Goal: Task Accomplishment & Management: Complete application form

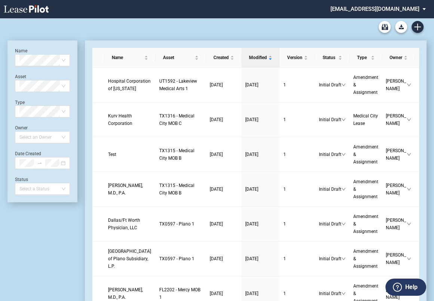
click at [414, 26] on link "Create new document" at bounding box center [418, 27] width 12 height 12
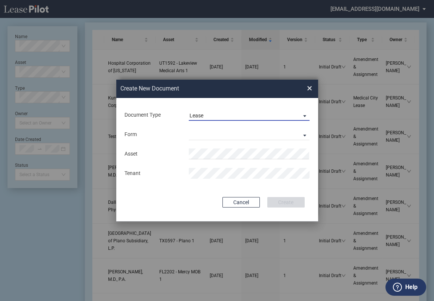
click at [203, 117] on div "Lease" at bounding box center [197, 116] width 14 height 6
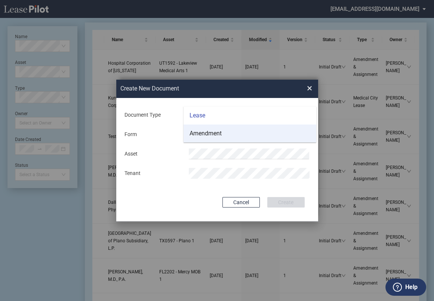
click at [204, 132] on div "Amendment" at bounding box center [206, 133] width 32 height 8
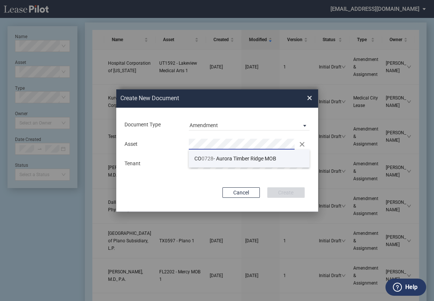
drag, startPoint x: 210, startPoint y: 158, endPoint x: 168, endPoint y: 161, distance: 42.0
click at [209, 158] on span "0728" at bounding box center [208, 159] width 12 height 6
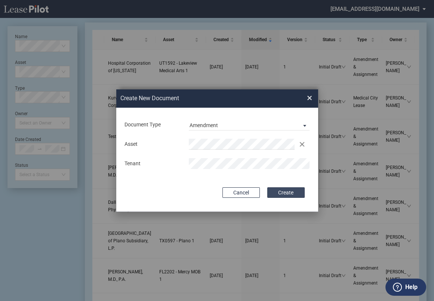
click at [300, 195] on button "Create" at bounding box center [286, 192] width 37 height 10
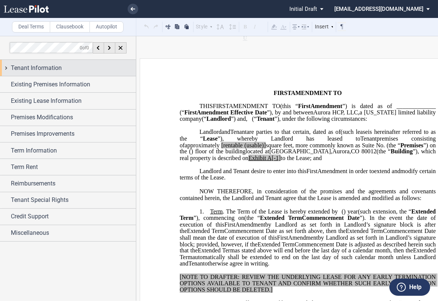
click at [62, 66] on div "Tenant Information" at bounding box center [73, 68] width 125 height 9
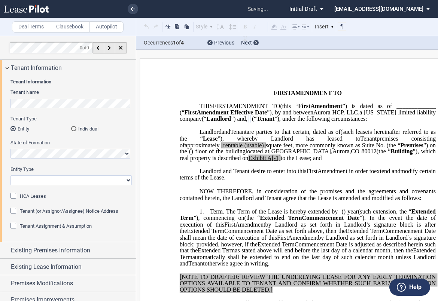
click at [13, 196] on div "HCA Leases" at bounding box center [13, 196] width 7 height 7
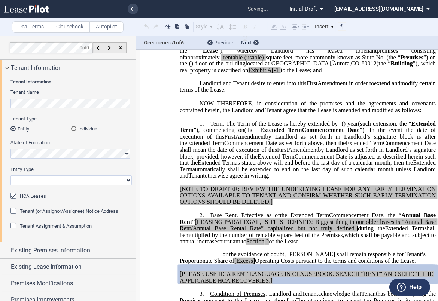
click at [24, 179] on select "Corporation Limited Liability Company General Partnership Limited Partnership O…" at bounding box center [70, 180] width 121 height 10
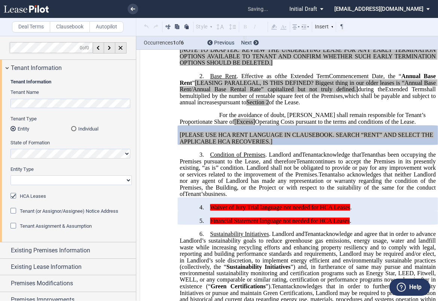
select select "limited liability company"
click at [10, 175] on select "Corporation Limited Liability Company General Partnership Limited Partnership O…" at bounding box center [70, 180] width 121 height 10
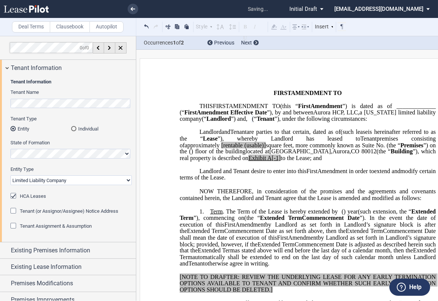
drag, startPoint x: 349, startPoint y: 125, endPoint x: 360, endPoint y: 127, distance: 10.3
click at [254, 122] on span "(" at bounding box center [253, 119] width 2 height 7
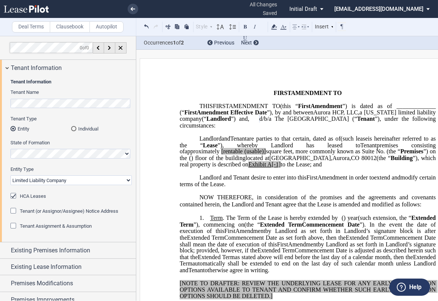
click at [242, 155] on span "[rentable" at bounding box center [231, 151] width 21 height 7
click at [384, 155] on span "square feet, more commonly known as Suite No." at bounding box center [324, 151] width 120 height 7
click at [311, 88] on p "﻿" at bounding box center [308, 86] width 256 height 6
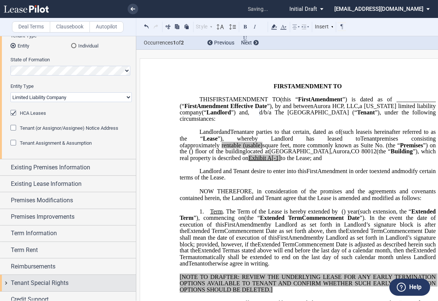
scroll to position [106, 0]
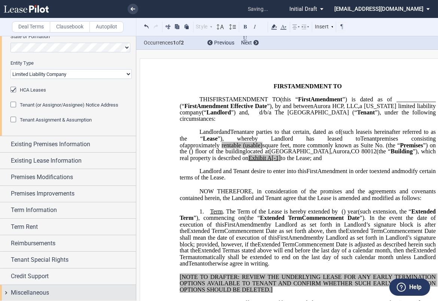
click at [55, 288] on div "Miscellaneous" at bounding box center [73, 292] width 125 height 9
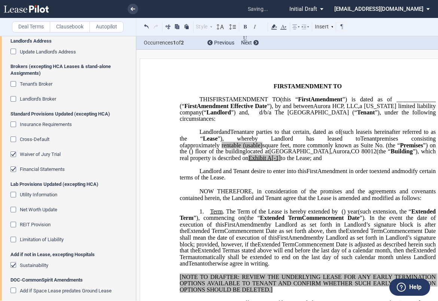
scroll to position [409, 0]
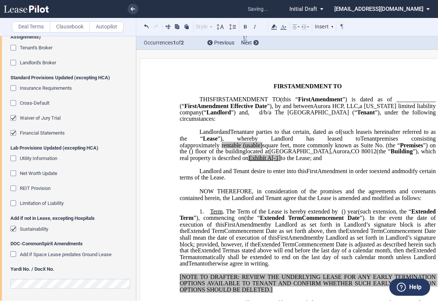
click at [16, 227] on div "Sustainability" at bounding box center [13, 229] width 7 height 7
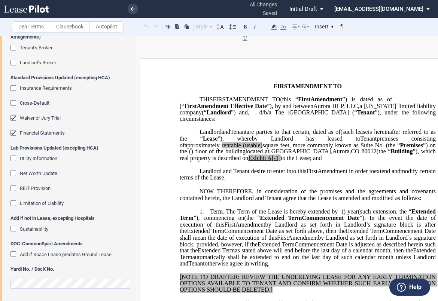
click at [12, 130] on div "Financial Statements" at bounding box center [13, 133] width 7 height 7
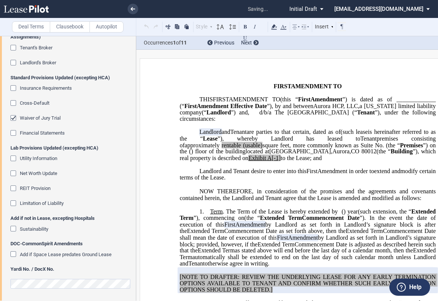
click at [14, 116] on div "Waiver of Jury Trial" at bounding box center [13, 118] width 7 height 7
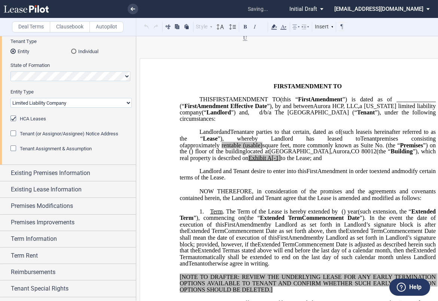
scroll to position [76, 0]
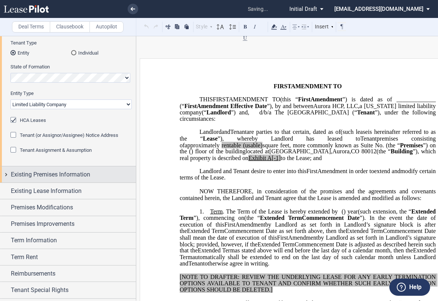
drag, startPoint x: 36, startPoint y: 176, endPoint x: 37, endPoint y: 180, distance: 3.8
click at [36, 175] on span "Existing Premises Information" at bounding box center [50, 174] width 79 height 9
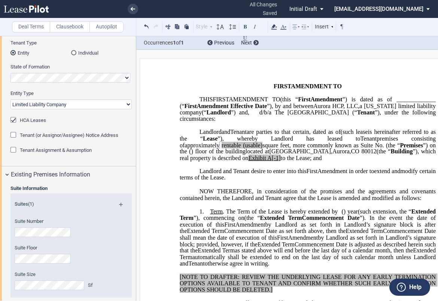
click at [262, 149] on span "(usable)" at bounding box center [252, 145] width 19 height 7
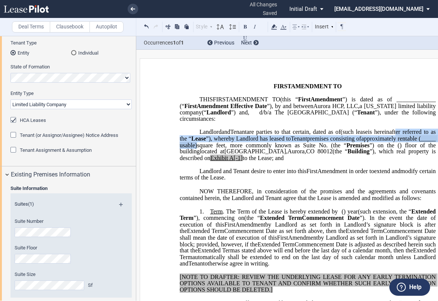
drag, startPoint x: 389, startPoint y: 150, endPoint x: 259, endPoint y: 77, distance: 149.9
click at [302, 144] on p "Aurora HCP, LLC , a [US_STATE] limited liability company (“ Landlord ”) Landlor…" at bounding box center [308, 145] width 256 height 33
click at [273, 29] on use at bounding box center [274, 26] width 6 height 5
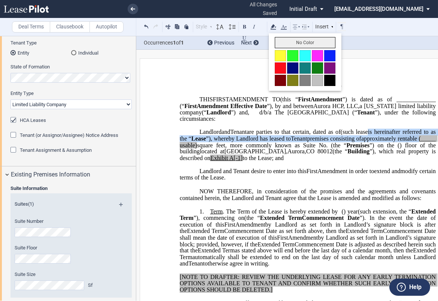
click at [280, 41] on button "No Color" at bounding box center [305, 42] width 61 height 11
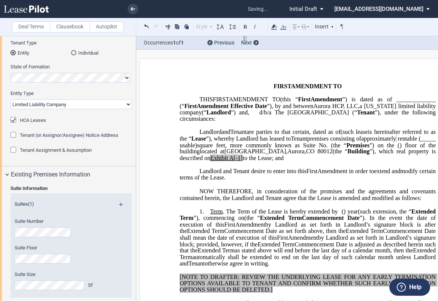
click at [229, 162] on span "A[-1]" at bounding box center [235, 158] width 13 height 7
click at [229, 162] on span "A-1]" at bounding box center [234, 158] width 11 height 7
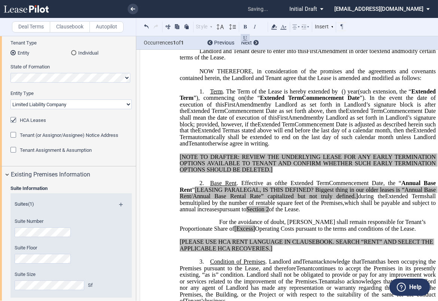
scroll to position [124, 0]
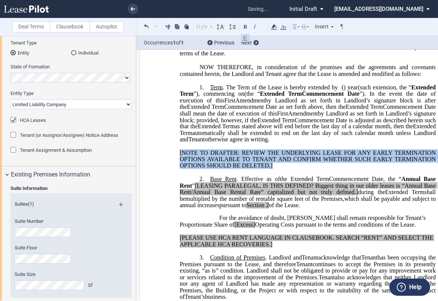
drag, startPoint x: 261, startPoint y: 177, endPoint x: 180, endPoint y: 165, distance: 81.6
click at [180, 165] on p "[NOTE TO DRAFTER: REVIEW THE UNDERLYING LEASE FOR ANY EARLY TERMINATION OPTIONS…" at bounding box center [308, 159] width 256 height 19
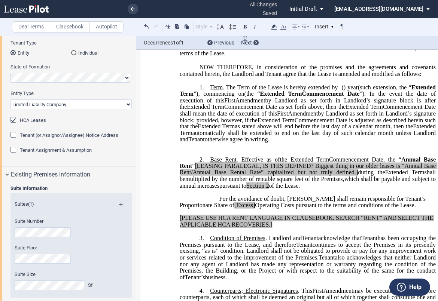
click at [189, 150] on p "﻿" at bounding box center [308, 146] width 256 height 6
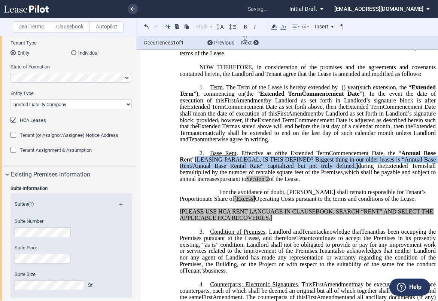
drag, startPoint x: 195, startPoint y: 170, endPoint x: 346, endPoint y: 177, distance: 151.7
click at [346, 169] on span ", the “ Annual Base Rent ” [LEASING PARALEGAL, IS THIS DEFINED? Biggest thing i…" at bounding box center [308, 159] width 257 height 19
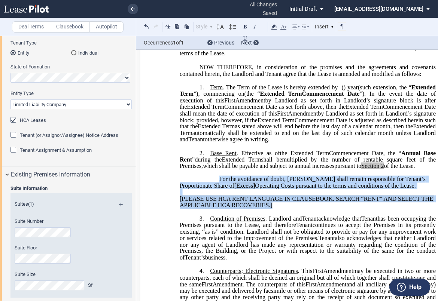
drag, startPoint x: 277, startPoint y: 217, endPoint x: 209, endPoint y: 184, distance: 76.0
click at [209, 184] on div "﻿ !!SET_LEVEL_0!! !!LEASE_LEVEL_1!! 2. Base Rent . Effective as of [______] [__…" at bounding box center [308, 175] width 256 height 65
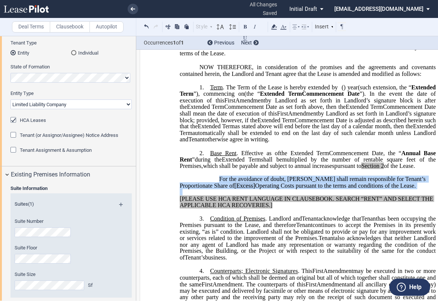
scroll to position [111, 0]
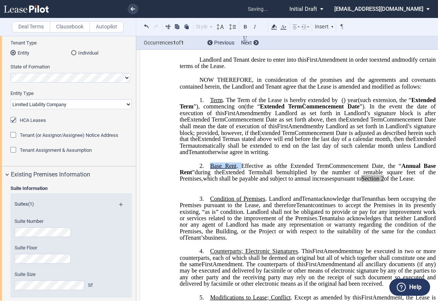
drag, startPoint x: 239, startPoint y: 177, endPoint x: 210, endPoint y: 175, distance: 28.9
click at [210, 169] on span "Base Rent . Effective as of" at bounding box center [245, 165] width 70 height 7
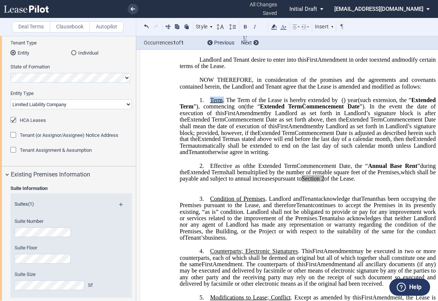
drag, startPoint x: 224, startPoint y: 112, endPoint x: 207, endPoint y: 111, distance: 16.5
click at [207, 111] on p "1. Term . The Term of the Lease is hereby extended by [__________] ﻿ ﻿ ( ﻿ ﻿ ) …" at bounding box center [308, 126] width 256 height 59
drag, startPoint x: 211, startPoint y: 110, endPoint x: 206, endPoint y: 110, distance: 5.2
click at [206, 110] on p "1. ﻿ The Term of the Lease is hereby extended by [__________] ﻿ ﻿ ( ﻿ ﻿ ) year …" at bounding box center [308, 126] width 256 height 59
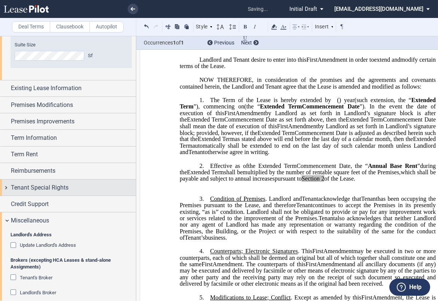
scroll to position [325, 0]
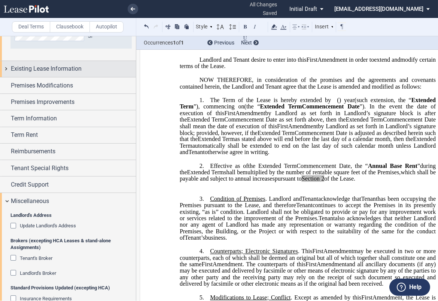
click at [58, 68] on span "Existing Lease Information" at bounding box center [46, 68] width 71 height 9
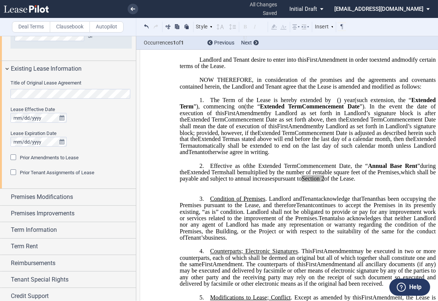
click at [0, 91] on html ".bocls-1{fill:#26354a;fill-rule:evenodd} Loading... × all changes saved Pending…" at bounding box center [219, 150] width 438 height 301
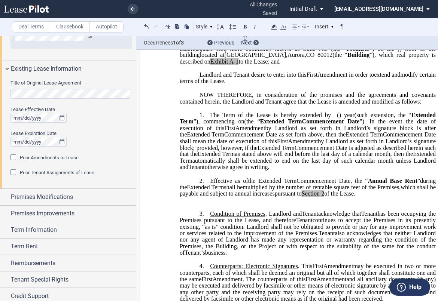
scroll to position [0, 0]
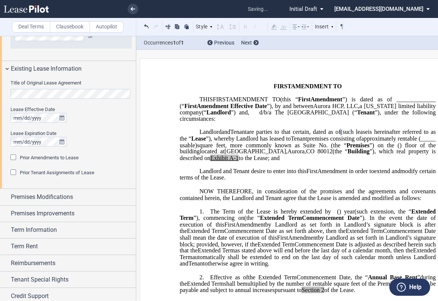
drag, startPoint x: 14, startPoint y: 156, endPoint x: 27, endPoint y: 161, distance: 13.6
click at [14, 156] on div "Prior Amendments to Lease" at bounding box center [13, 158] width 7 height 7
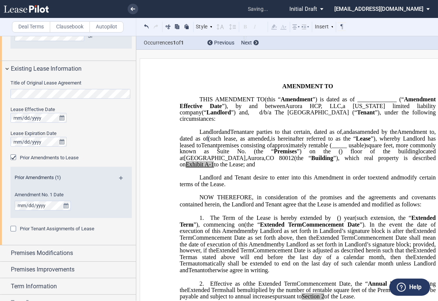
click at [119, 177] on md-icon at bounding box center [124, 180] width 10 height 9
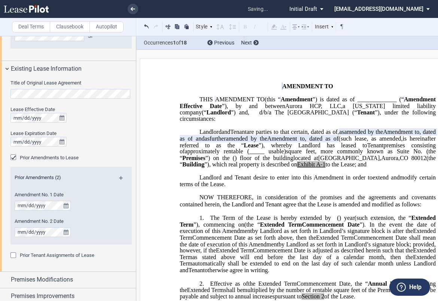
click at [119, 177] on md-icon at bounding box center [124, 180] width 10 height 9
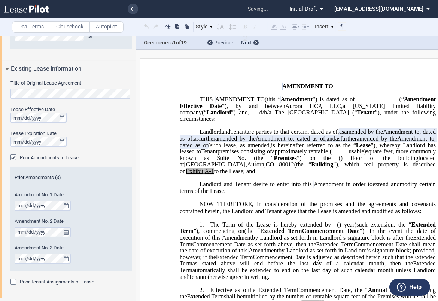
click at [119, 177] on md-icon at bounding box center [124, 180] width 10 height 9
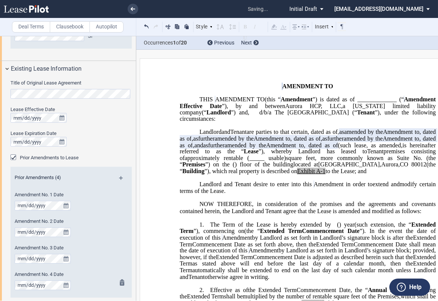
click at [117, 282] on div at bounding box center [120, 288] width 9 height 18
click at [121, 281] on md-icon at bounding box center [124, 283] width 9 height 9
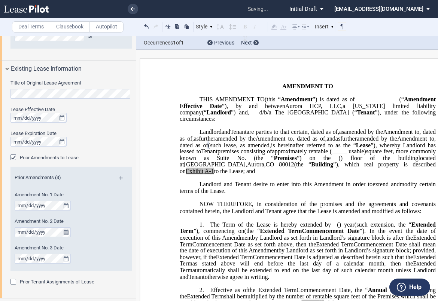
click at [327, 142] on span "and" at bounding box center [331, 138] width 9 height 7
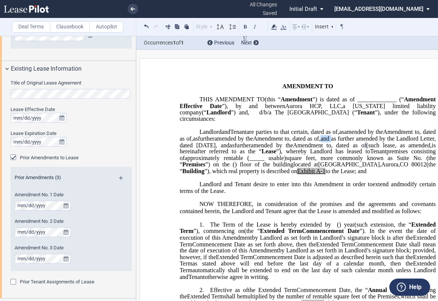
drag, startPoint x: 242, startPoint y: 158, endPoint x: 297, endPoint y: 154, distance: 54.7
click at [231, 148] on span "and as further amended by the Landlord Letter, dated [DATE], and" at bounding box center [308, 141] width 257 height 13
drag, startPoint x: 411, startPoint y: 156, endPoint x: 400, endPoint y: 159, distance: 11.3
click at [400, 148] on span ", as further amended by the Landlord Letter, dated [DATE], and as further amend…" at bounding box center [308, 141] width 257 height 13
click at [180, 171] on p "Aurora HCP, LLC , a [US_STATE] limited liability company (“ Landlord ”) Landlor…" at bounding box center [308, 152] width 256 height 46
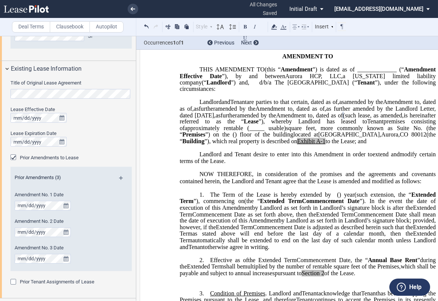
scroll to position [24, 0]
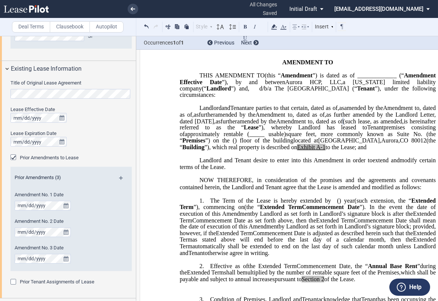
click at [343, 125] on span "(such lease" at bounding box center [356, 121] width 27 height 7
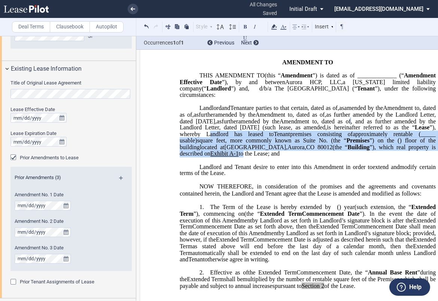
drag, startPoint x: 330, startPoint y: 173, endPoint x: 271, endPoint y: 154, distance: 61.5
click at [272, 154] on p "Aurora HCP, LLC , a [US_STATE] limited liability company (“ Landlord ”) Landlor…" at bounding box center [308, 131] width 256 height 52
click at [276, 26] on icon at bounding box center [273, 26] width 9 height 9
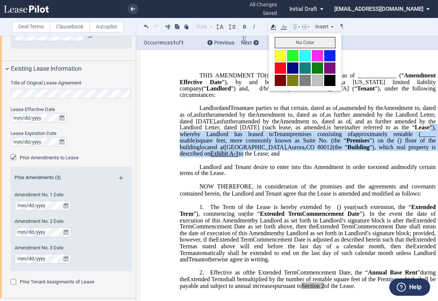
click at [279, 39] on button "No Color" at bounding box center [305, 42] width 61 height 11
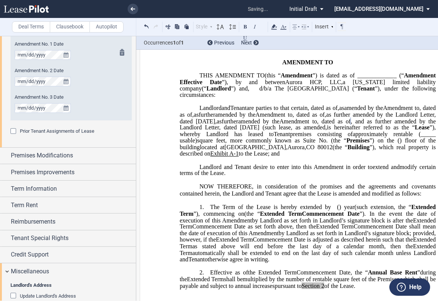
scroll to position [533, 0]
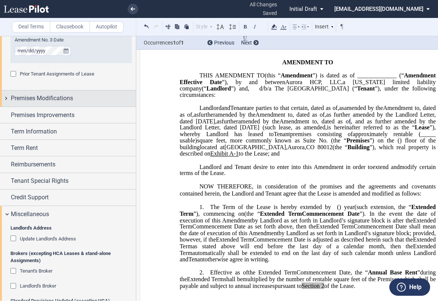
click at [68, 97] on span "Premises Modifications" at bounding box center [42, 98] width 62 height 9
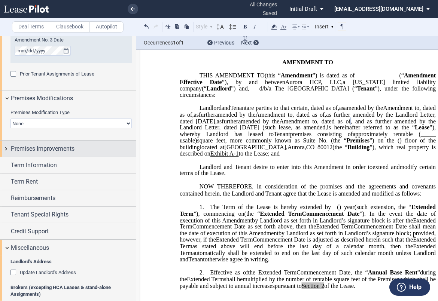
click at [68, 154] on div "Premises Improvements" at bounding box center [68, 149] width 136 height 16
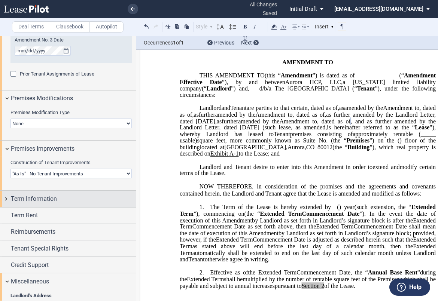
click at [84, 200] on div "Term Information" at bounding box center [73, 199] width 125 height 9
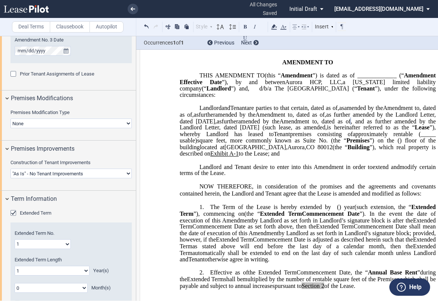
click at [62, 244] on select "1 2 3 4 5 6 7 8 9 10 11 12 13 14 15 16 17 18 19 20" at bounding box center [43, 244] width 56 height 10
select select "number:3"
click at [15, 239] on select "1 2 3 4 5 6 7 8 9 10 11 12 13 14 15 16 17 18 19 20" at bounding box center [43, 244] width 56 height 10
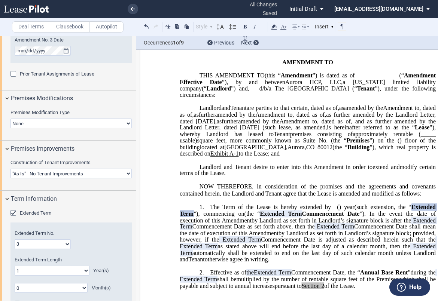
scroll to position [575, 0]
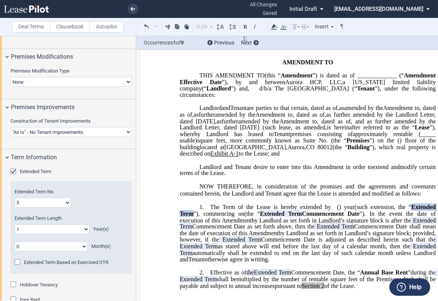
click at [50, 230] on select "0 1 2 3 4 5 6 7 8 9 10 11 12 13 14 15 16 17 18 19 20" at bounding box center [52, 229] width 75 height 10
select select "number:3"
click at [15, 224] on select "0 1 2 3 4 5 6 7 8 9 10 11 12 13 14 15 16 17 18 19 20" at bounding box center [52, 229] width 75 height 10
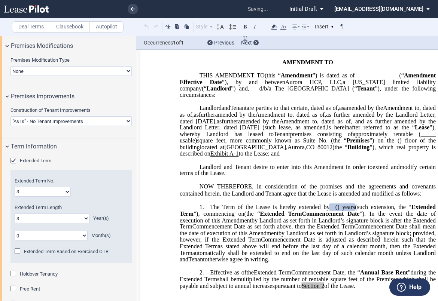
scroll to position [699, 0]
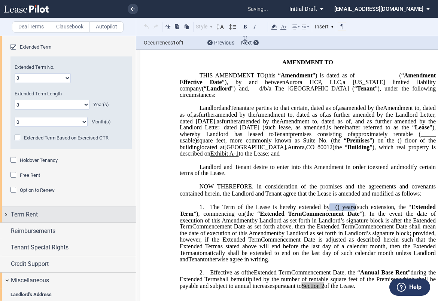
click at [65, 213] on div "Term Rent" at bounding box center [73, 214] width 125 height 9
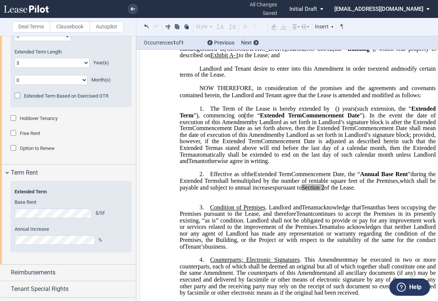
scroll to position [190, 0]
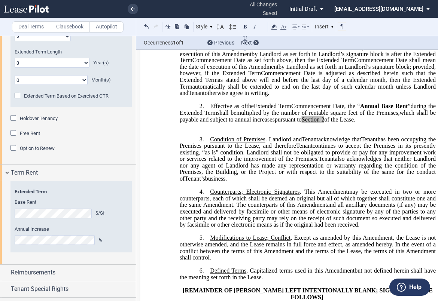
drag, startPoint x: 419, startPoint y: 146, endPoint x: 233, endPoint y: 129, distance: 187.5
click at [233, 123] on p "2. ﻿ Effective as of [______] [______] the Extended Term the ﻿ ﻿ Extended Term …" at bounding box center [308, 113] width 256 height 20
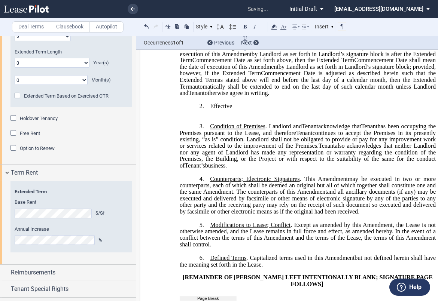
click at [77, 25] on label "Clausebook" at bounding box center [70, 26] width 40 height 11
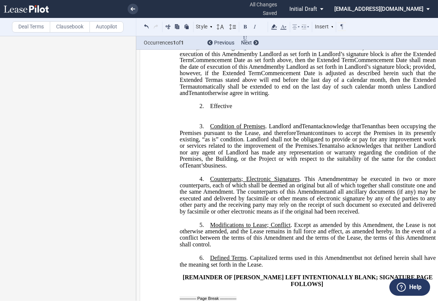
click at [237, 110] on p "2. ﻿ Effective [______] [______] ﻿ ﻿ ﻿ ﻿ [______] Term [______] Term ﻿ ﻿ ﻿ in t…" at bounding box center [308, 106] width 256 height 7
click at [42, 28] on label "Deal Terms" at bounding box center [31, 26] width 38 height 11
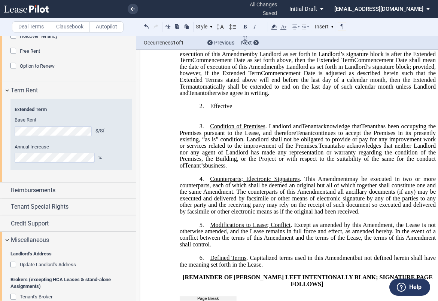
scroll to position [831, 0]
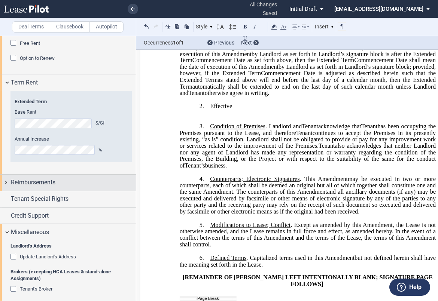
click at [31, 185] on span "Reimbursements" at bounding box center [33, 182] width 45 height 9
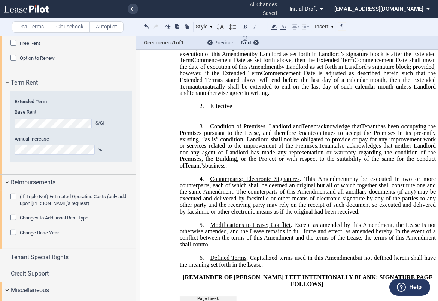
click at [12, 217] on div "Changes to Additional Rent Type" at bounding box center [13, 218] width 7 height 7
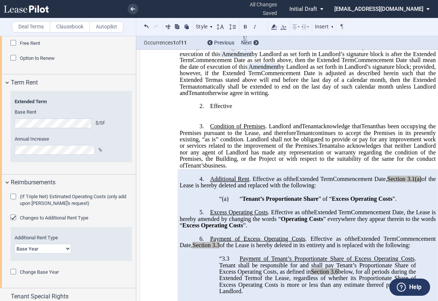
click at [48, 245] on select "Base Year Triple Net" at bounding box center [43, 249] width 56 height 10
select select "triple net"
click at [15, 244] on select "Base Year Triple Net" at bounding box center [43, 249] width 56 height 10
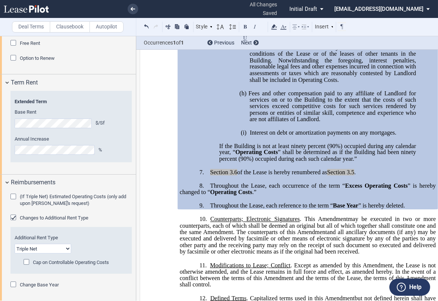
scroll to position [1678, 0]
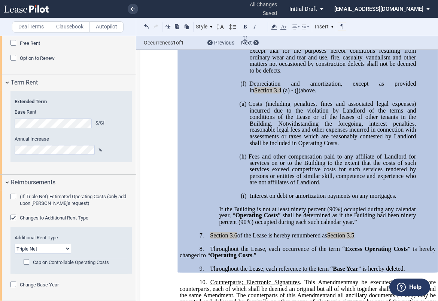
click at [65, 248] on select "Base Year Triple Net" at bounding box center [43, 249] width 56 height 10
click at [208, 186] on p at bounding box center [308, 189] width 256 height 6
click at [13, 217] on div "Changes to Additional Rent Type" at bounding box center [13, 218] width 7 height 7
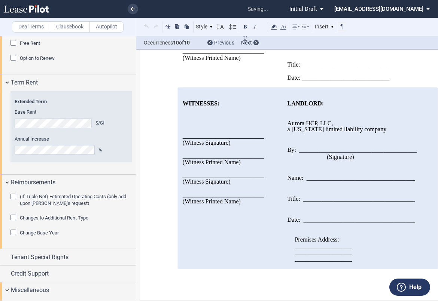
scroll to position [582, 0]
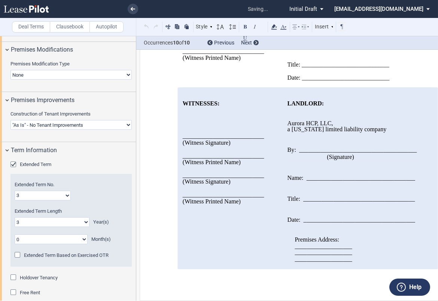
click at [69, 25] on label "Clausebook" at bounding box center [70, 26] width 40 height 11
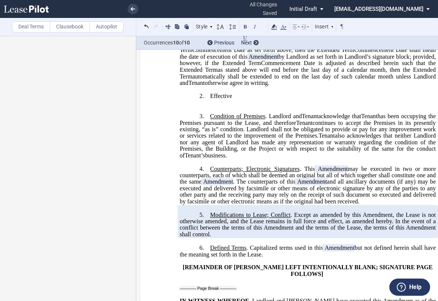
scroll to position [112, 0]
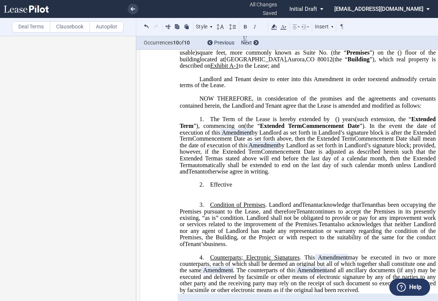
click at [233, 189] on p "2. ﻿ Effective [______] [______] ﻿ ﻿ ﻿ ﻿ [______] Term [______] Term ﻿ ﻿ ﻿ in t…" at bounding box center [308, 184] width 256 height 7
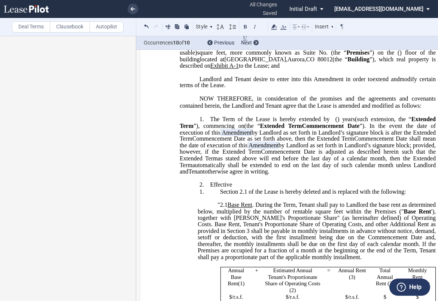
drag, startPoint x: 230, startPoint y: 210, endPoint x: 198, endPoint y: 211, distance: 32.2
click at [198, 189] on p "2. ﻿ Effective [______] [______] ﻿ ﻿ ﻿ ﻿ [______] Term [______] Term ﻿ ﻿ ﻿ in t…" at bounding box center [308, 184] width 256 height 7
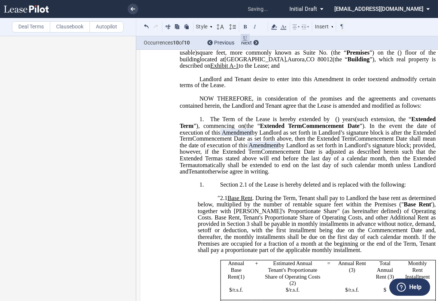
click at [220, 188] on span "Section 2.1 of the Lease is hereby deleted and is replaced with the following:" at bounding box center [313, 184] width 186 height 7
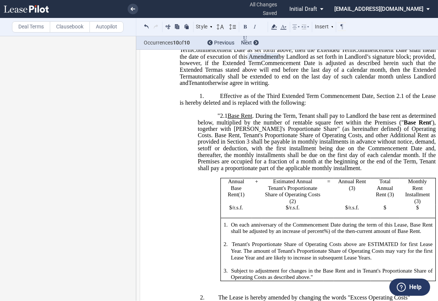
scroll to position [237, 0]
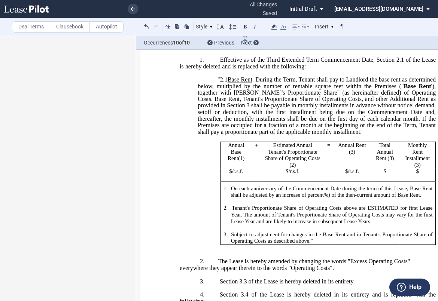
click at [370, 135] on span "'), together with [PERSON_NAME]'s Proportionate Share" (as hereinafter defined)…" at bounding box center [317, 109] width 239 height 52
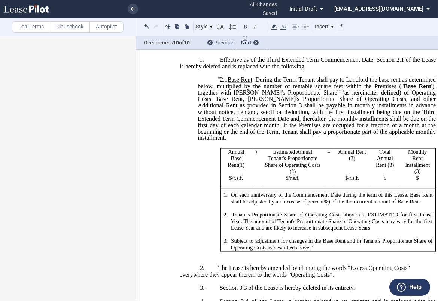
click at [229, 181] on span "$" at bounding box center [230, 178] width 3 height 6
click at [257, 212] on p at bounding box center [332, 208] width 202 height 7
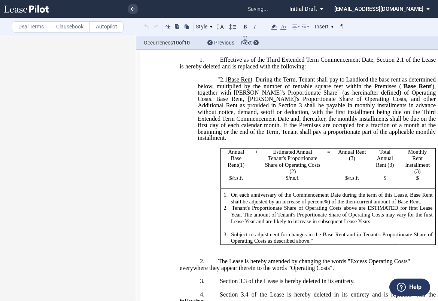
click at [249, 232] on p at bounding box center [332, 228] width 202 height 7
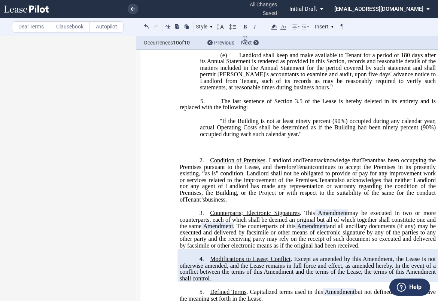
scroll to position [812, 0]
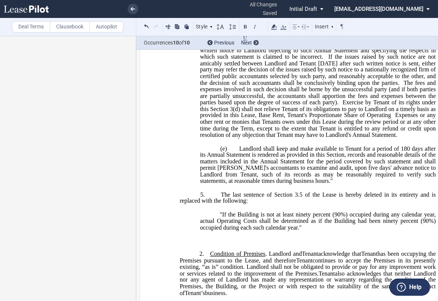
click at [268, 244] on p "﻿" at bounding box center [308, 241] width 256 height 6
click at [210, 244] on p "﻿" at bounding box center [308, 241] width 256 height 6
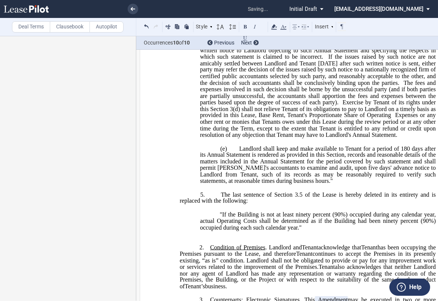
click at [210, 251] on span "Condition of Premises" at bounding box center [237, 247] width 55 height 7
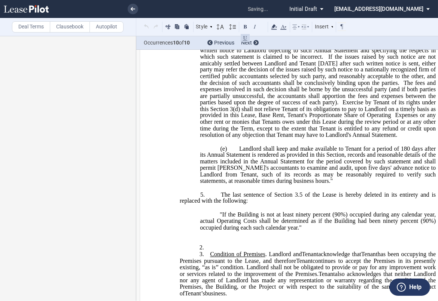
click at [219, 251] on p "2. ﻿" at bounding box center [308, 247] width 256 height 7
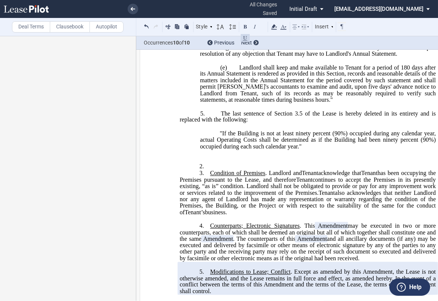
scroll to position [895, 0]
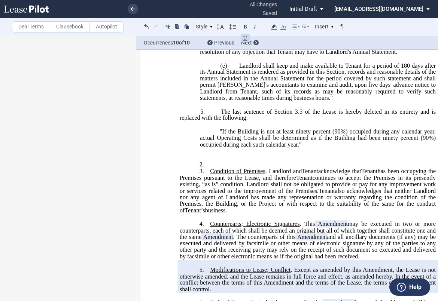
click at [213, 168] on p "2. ﻿" at bounding box center [308, 164] width 256 height 7
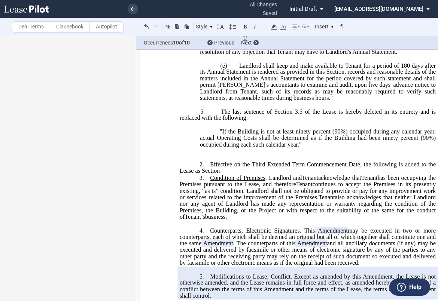
click at [230, 175] on p "2. ﻿ Effective on the Third Extended Term Commencement Date, the following is a…" at bounding box center [308, 167] width 256 height 13
click at [260, 175] on p "2. ﻿ Effective on the Third Extended Term Commencement Date, the following is a…" at bounding box center [308, 167] width 256 height 13
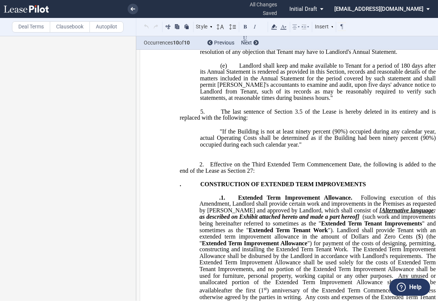
drag, startPoint x: 177, startPoint y: 201, endPoint x: 187, endPoint y: 195, distance: 12.1
click at [180, 199] on div "!!CUSTOM_FOOTER_DISTANCE_0.1!! !!CUSTOM_FOOTER_START!! ﻿ !!CUSTOM_PAGE_NUMBER:T…" at bounding box center [308, 184] width 336 height 2040
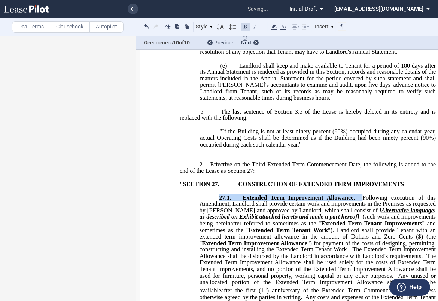
drag, startPoint x: 217, startPoint y: 213, endPoint x: 361, endPoint y: 215, distance: 143.7
click at [361, 215] on span "27.1. Extended Term Improvement Allowance. Following execution of this Amendmen…" at bounding box center [318, 270] width 238 height 152
click at [244, 201] on span "Extended Term Improvement Allowance." at bounding box center [298, 197] width 108 height 7
drag, startPoint x: 244, startPoint y: 214, endPoint x: 341, endPoint y: 215, distance: 97.7
click at [341, 201] on span "Extended Term Improvement Allowance." at bounding box center [298, 197] width 108 height 7
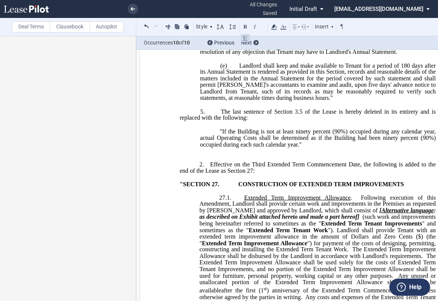
click at [236, 121] on span "The last sentence of Section 3.5 of the Lease is hereby deleted in its entirety…" at bounding box center [308, 114] width 257 height 13
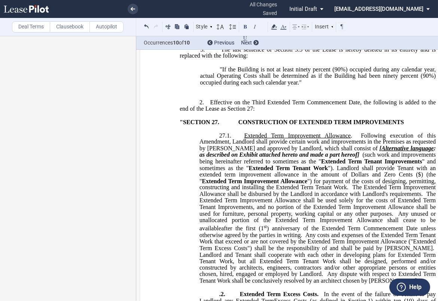
scroll to position [978, 0]
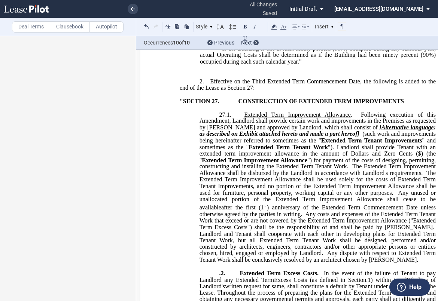
drag, startPoint x: 291, startPoint y: 144, endPoint x: 339, endPoint y: 151, distance: 48.0
click at [339, 151] on span "27.1. Extended Term Improvement Allowance . Following execution of this Amendme…" at bounding box center [318, 187] width 238 height 152
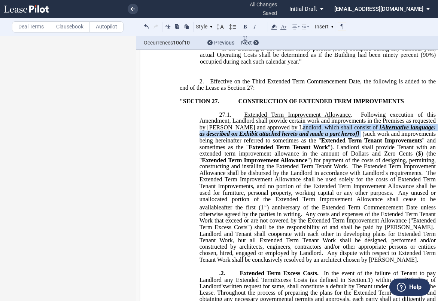
drag, startPoint x: 338, startPoint y: 151, endPoint x: 287, endPoint y: 143, distance: 51.6
click at [287, 143] on span "27.1. Extended Term Improvement Allowance . Following execution of this Amendme…" at bounding box center [318, 187] width 238 height 152
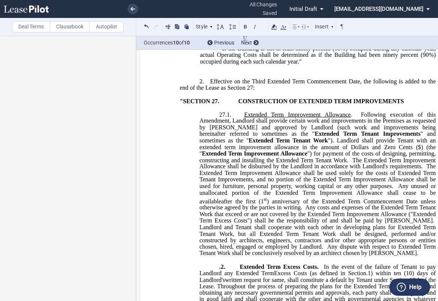
click at [315, 137] on span "Extended Term Tenant Improvements" at bounding box center [368, 134] width 106 height 7
click at [199, 144] on span "" and sometimes as the "" at bounding box center [318, 137] width 238 height 13
click at [393, 164] on span "27.1. Extended Term Improvement Allowance . Following execution of this Amendme…" at bounding box center [318, 184] width 238 height 146
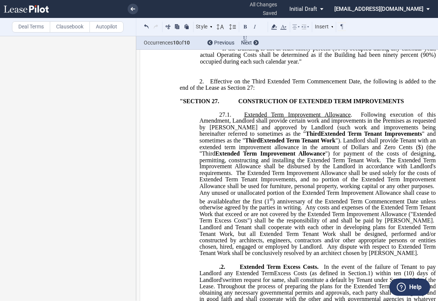
drag, startPoint x: 410, startPoint y: 163, endPoint x: 394, endPoint y: 161, distance: 16.2
click at [395, 162] on span "27.1. Extended Term Improvement Allowance . Following execution of this Amendme…" at bounding box center [318, 184] width 238 height 146
click at [357, 224] on span "Any costs and expenses of the Extended Term Tenant Work that exceed or are not …" at bounding box center [318, 213] width 238 height 19
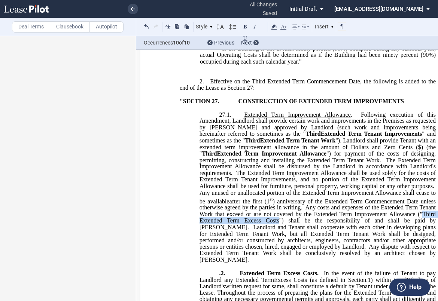
drag, startPoint x: 360, startPoint y: 229, endPoint x: 212, endPoint y: 238, distance: 148.4
click at [212, 230] on span "Any costs and expenses of the Extended Term Tenant Work that exceed or are not …" at bounding box center [318, 217] width 238 height 26
click at [241, 118] on span at bounding box center [237, 114] width 13 height 7
drag, startPoint x: 239, startPoint y: 131, endPoint x: 255, endPoint y: 134, distance: 15.9
click at [255, 134] on span "27.1. Third Extended Term Improvement Allowance . Following execution of this A…" at bounding box center [318, 187] width 238 height 152
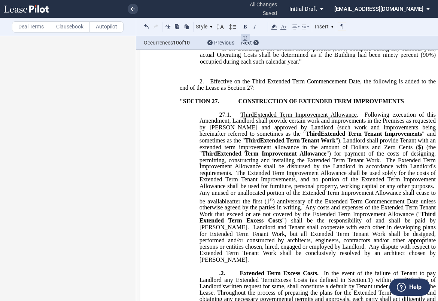
click at [199, 131] on span "Following execution of this Amendment, Landlord shall provide certain work and …" at bounding box center [318, 120] width 238 height 19
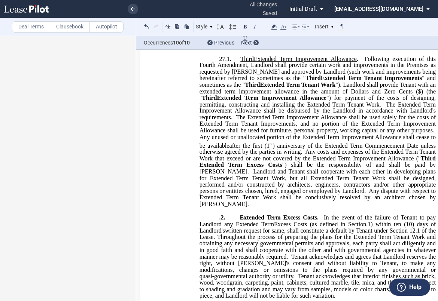
scroll to position [1020, 0]
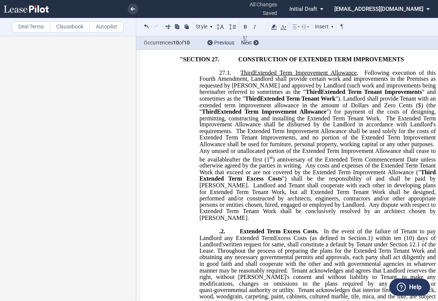
click at [244, 122] on span "") for payment of the costs of designing, permitting, constructing and installi…" at bounding box center [318, 115] width 238 height 13
click at [360, 133] on span "The Extended Term Improvement Allowance shall be disbursed by the Landlord in a…" at bounding box center [318, 124] width 238 height 19
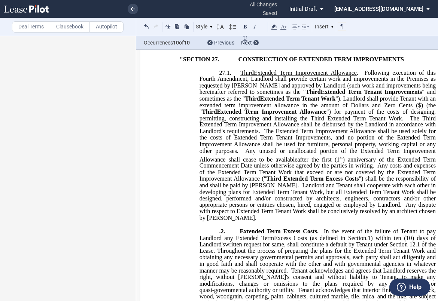
click at [199, 146] on span "The Extended Term Improvement Allowance shall be used solely for the costs of E…" at bounding box center [318, 141] width 238 height 26
click at [412, 148] on span "The Third Extended Term Improvement Allowance shall be used solely for the cost…" at bounding box center [318, 141] width 238 height 26
click at [361, 154] on span "The Third Extended Term Improvement Allowance shall be used solely for the cost…" at bounding box center [318, 141] width 238 height 26
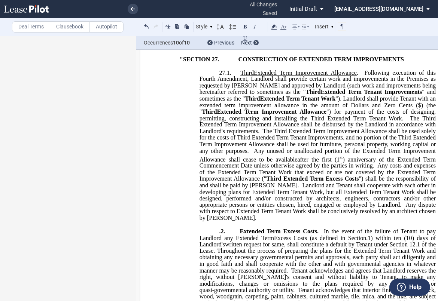
click at [300, 162] on span "Any unused or unallocated portion of the Extended Term Improvement Allowance sh…" at bounding box center [318, 154] width 238 height 15
click at [341, 169] on span ") anniversary of the Extended Term Commencement Date unless otherwise agreed by…" at bounding box center [318, 162] width 238 height 13
click at [336, 189] on span "Any costs and expenses of the Extended Term Tenant Work that exceed or are not …" at bounding box center [318, 175] width 238 height 26
click at [291, 208] on span "Landlord and Tenant shall cooperate with each other in developing plans for Ext…" at bounding box center [318, 195] width 238 height 26
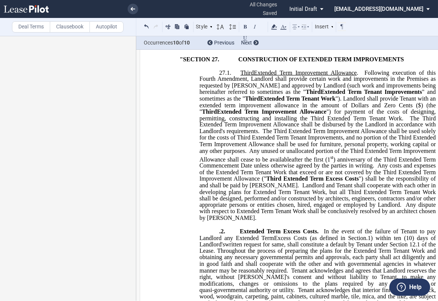
click at [197, 210] on ins ""SECTION 27. CONSTRUCTION OF EXTENDED TERM IMPROVEMENTS 27.1. Third Extended Te…" at bounding box center [308, 296] width 256 height 481
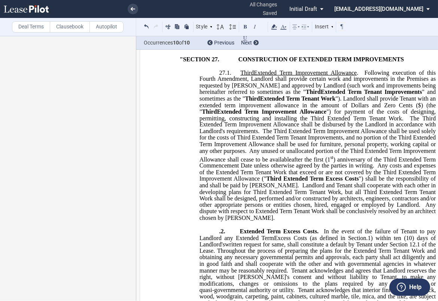
click at [219, 235] on span ".2." at bounding box center [222, 231] width 6 height 7
drag, startPoint x: 219, startPoint y: 241, endPoint x: 282, endPoint y: 240, distance: 62.9
click at [317, 240] on span "27.2. Extended Term Excess Costs. In the event of the failure of Tenant to pay …" at bounding box center [318, 270] width 238 height 85
drag, startPoint x: 217, startPoint y: 241, endPoint x: 249, endPoint y: 239, distance: 32.3
click at [249, 239] on span "27.2. Extended Term Excess Costs. In the event of the failure of Tenant to pay …" at bounding box center [318, 270] width 238 height 85
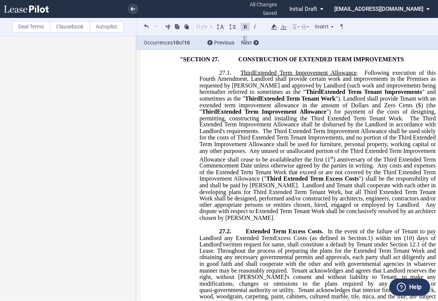
drag, startPoint x: 216, startPoint y: 241, endPoint x: 274, endPoint y: 242, distance: 58.4
click at [266, 242] on p "27.2. Extended Term Excess Costs. In the event of the failure of Tenant to pay …" at bounding box center [317, 270] width 236 height 85
drag, startPoint x: 324, startPoint y: 241, endPoint x: 203, endPoint y: 237, distance: 121.3
click at [206, 237] on ins ""SECTION 27. CONSTRUCTION OF EXTENDED TERM IMPROVEMENTS 27.1. Third Extended Te…" at bounding box center [308, 296] width 256 height 481
click at [240, 241] on span "In the event of the failure of Tenant to pay Landlord any Extended Term" at bounding box center [318, 234] width 238 height 13
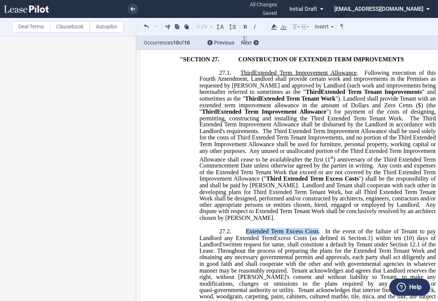
drag, startPoint x: 244, startPoint y: 239, endPoint x: 317, endPoint y: 239, distance: 72.2
click at [317, 235] on span "Extended Term Excess Costs." at bounding box center [283, 231] width 74 height 7
click at [243, 241] on span "In the event of the failure of Tenant to pay Landlord any Extended Term" at bounding box center [318, 234] width 238 height 13
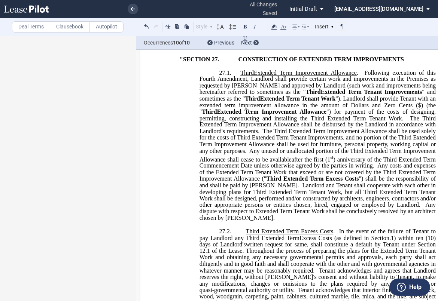
drag, startPoint x: 389, startPoint y: 246, endPoint x: 401, endPoint y: 247, distance: 12.4
click at [389, 246] on span ".1) within ten (10) days of Landlord's" at bounding box center [318, 241] width 238 height 13
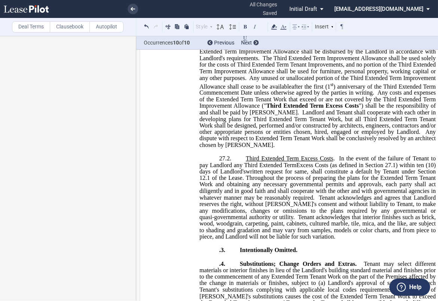
scroll to position [1103, 0]
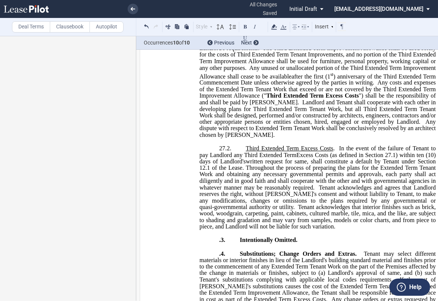
click at [216, 244] on p ".3. Intentionally Omitted." at bounding box center [317, 240] width 236 height 7
click at [215, 261] on p ".4. Substitutions; Change Orders and Extras. Tenant may select different materi…" at bounding box center [317, 296] width 236 height 92
drag, startPoint x: 283, startPoint y: 249, endPoint x: 203, endPoint y: 245, distance: 80.2
click at [205, 245] on ins ""SECTION 27. CONSTRUCTION OF EXTENDED TERM IMPROVEMENTS 27.1. Third Extended Te…" at bounding box center [308, 213] width 256 height 481
click at [253, 256] on ins ""SECTION 27. CONSTRUCTION OF EXTENDED TERM IMPROVEMENTS 27.1. Third Extended Te…" at bounding box center [308, 213] width 256 height 481
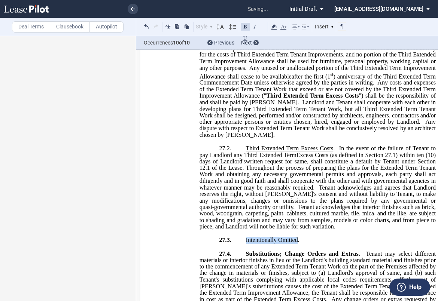
drag, startPoint x: 245, startPoint y: 248, endPoint x: 296, endPoint y: 250, distance: 51.7
click at [296, 244] on span "Intentionally Omitted." at bounding box center [273, 240] width 54 height 7
drag, startPoint x: 218, startPoint y: 262, endPoint x: 328, endPoint y: 265, distance: 110.4
click at [300, 263] on span "27.4. Substitutions; Change Orders and Extras. Tenant may select different mate…" at bounding box center [318, 295] width 238 height 91
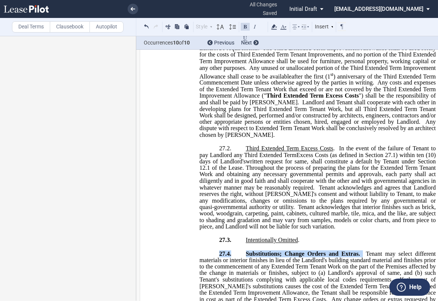
drag, startPoint x: 361, startPoint y: 261, endPoint x: 209, endPoint y: 259, distance: 152.3
click at [210, 259] on p "27.4. Substitutions; Change Orders and Extras. Tenant may select different mate…" at bounding box center [317, 296] width 236 height 92
click at [246, 257] on span "Substitutions; Change Orders and Extras." at bounding box center [300, 253] width 109 height 7
drag, startPoint x: 245, startPoint y: 260, endPoint x: 344, endPoint y: 260, distance: 99.5
click at [344, 257] on span "Substitutions; Change Orders and Extras." at bounding box center [300, 253] width 109 height 7
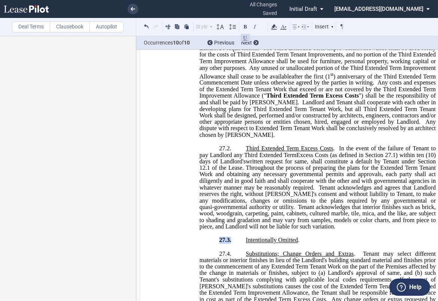
drag, startPoint x: 214, startPoint y: 250, endPoint x: 233, endPoint y: 248, distance: 18.8
click at [233, 244] on p "27.3. Intentionally Omitted ." at bounding box center [317, 240] width 236 height 7
click at [379, 178] on span "Throughout the process of preparing the plans for the Extended Term Tenant Work…" at bounding box center [318, 178] width 238 height 26
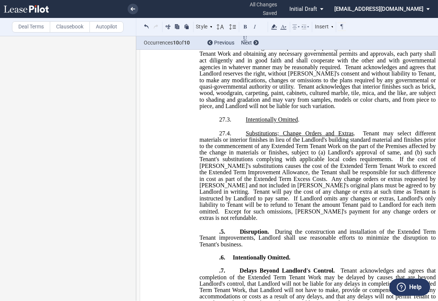
scroll to position [1227, 0]
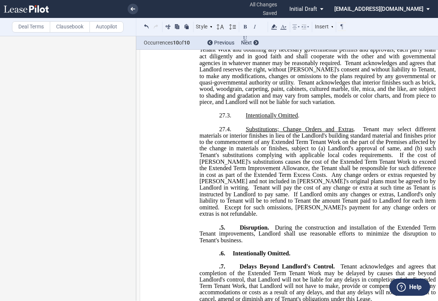
click at [269, 150] on span "Tenant may select different materials or interior finishes in lieu of the Landl…" at bounding box center [318, 142] width 238 height 33
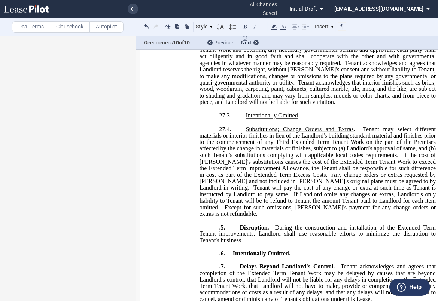
click at [306, 168] on span "If the cost of [PERSON_NAME]'s substitutions causes the cost of the Extended Te…" at bounding box center [318, 165] width 238 height 26
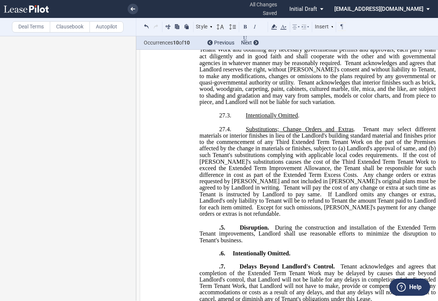
click at [199, 177] on span "If the cost of [PERSON_NAME]'s substitutions causes the cost of the Third Exten…" at bounding box center [318, 165] width 238 height 26
click at [281, 178] on span "If the cost of [PERSON_NAME]'s substitutions causes the cost of the Third Exten…" at bounding box center [318, 165] width 238 height 26
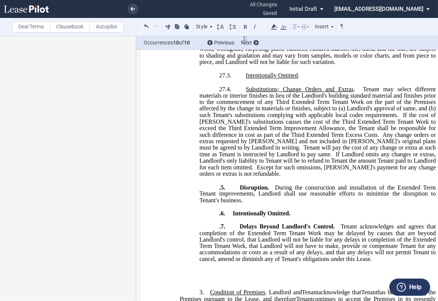
scroll to position [1310, 0]
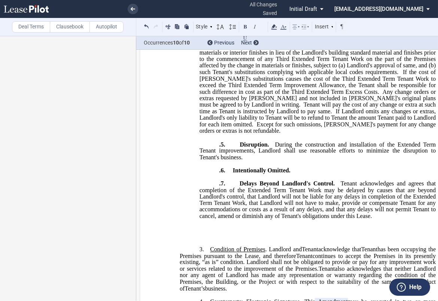
click at [216, 145] on p ".5. Disruption. During the construction and installation of the Extended Term T…" at bounding box center [317, 151] width 236 height 20
drag, startPoint x: 278, startPoint y: 144, endPoint x: 217, endPoint y: 143, distance: 61.0
click at [217, 143] on span "27.5. Disruption. During the construction and installation of the Extended Term…" at bounding box center [318, 150] width 238 height 19
click at [244, 144] on span "27.5. Disruption. During the construction and installation of the Extended Term…" at bounding box center [318, 150] width 238 height 19
drag, startPoint x: 244, startPoint y: 144, endPoint x: 269, endPoint y: 144, distance: 25.8
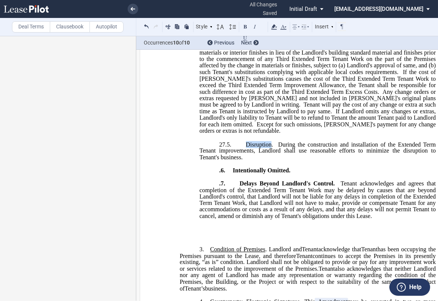
click at [269, 144] on span "27.5. Disruption. During the construction and installation of the Extended Term…" at bounding box center [318, 150] width 238 height 19
click at [213, 170] on p ".6. Intentionally Omitted." at bounding box center [317, 171] width 236 height 6
click at [219, 184] on span ".7." at bounding box center [222, 183] width 6 height 7
click at [397, 144] on span "During the construction and installation of the Extended Term Tenant improvemen…" at bounding box center [318, 150] width 238 height 19
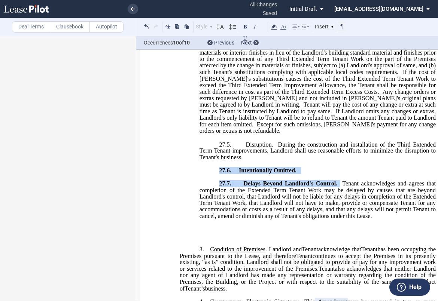
drag, startPoint x: 217, startPoint y: 169, endPoint x: 337, endPoint y: 183, distance: 120.9
click at [337, 183] on ins ""SECTION 27. CONSTRUCTION OF EXTENDED TERM IMPROVEMENTS 27.1. Third Extended Te…" at bounding box center [308, 5] width 256 height 481
click at [304, 174] on p "27.6. Intentionally Omitted." at bounding box center [317, 171] width 236 height 6
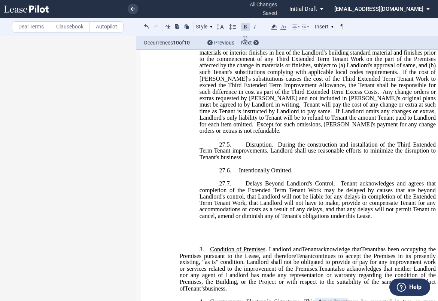
drag, startPoint x: 237, startPoint y: 173, endPoint x: 284, endPoint y: 174, distance: 46.8
click at [283, 174] on span "Intentionally Omitted." at bounding box center [266, 170] width 54 height 7
drag, startPoint x: 288, startPoint y: 172, endPoint x: 238, endPoint y: 168, distance: 51.0
click at [238, 167] on ins ""SECTION 27. CONSTRUCTION OF EXTENDED TERM IMPROVEMENTS 27.1. Third Extended Te…" at bounding box center [308, 5] width 256 height 481
drag, startPoint x: 245, startPoint y: 185, endPoint x: 332, endPoint y: 181, distance: 86.9
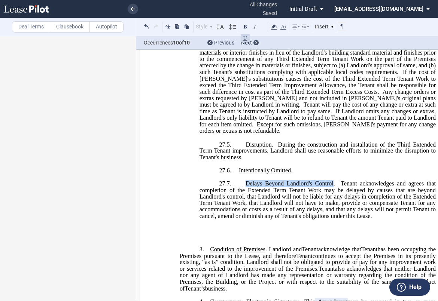
click at [332, 181] on ins ""SECTION 27. CONSTRUCTION OF EXTENDED TERM IMPROVEMENTS 27.1. Third Extended Te…" at bounding box center [308, 5] width 256 height 481
click at [247, 193] on span "Tenant acknowledges and agrees that completion of the Extended Term Tenant Work…" at bounding box center [318, 199] width 238 height 39
click at [411, 197] on span "Tenant acknowledges and agrees that completion of the Third Extended Term Tenan…" at bounding box center [318, 199] width 238 height 39
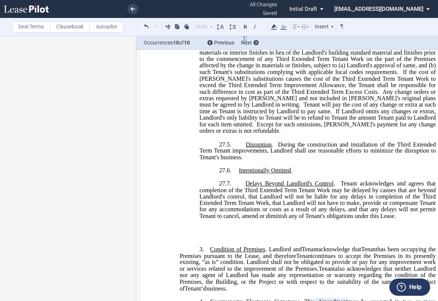
click at [244, 231] on p "﻿" at bounding box center [308, 229] width 256 height 6
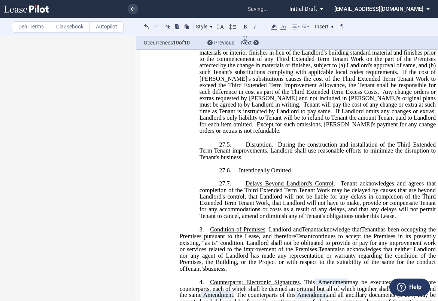
click at [239, 273] on p "﻿" at bounding box center [308, 275] width 256 height 6
click at [240, 271] on p "3. Condition of Premises . Landlord and Assignee Tenant acknowledge that Assign…" at bounding box center [308, 249] width 256 height 46
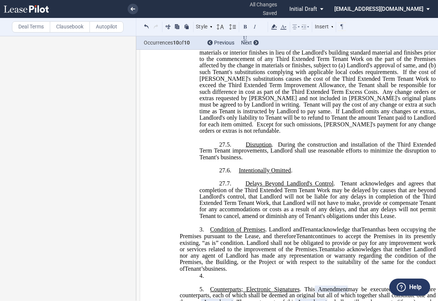
click at [220, 278] on p "4. ​" at bounding box center [308, 275] width 256 height 7
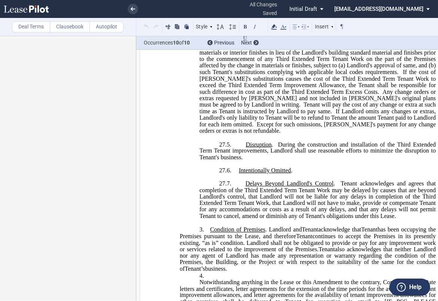
click at [312, 281] on span "Notwithstanding anything in the Lease or this Amendment to the contrary, Commen…" at bounding box center [308, 288] width 257 height 19
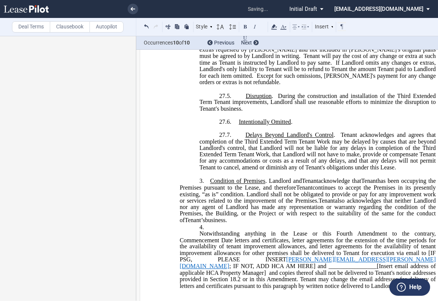
scroll to position [1394, 0]
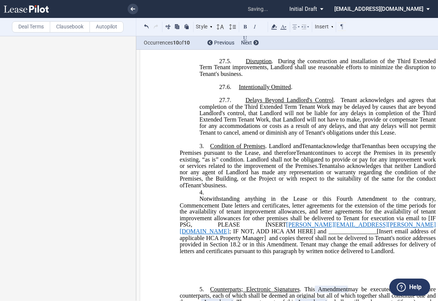
click at [403, 238] on span "and copies thereof shall not be delivered to Tenant's notice addresses provided…" at bounding box center [308, 244] width 257 height 19
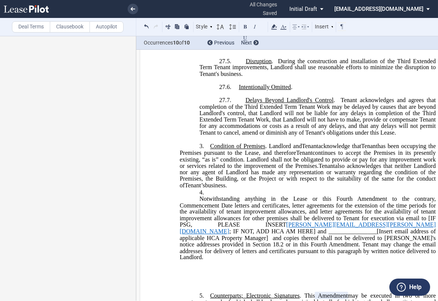
drag, startPoint x: 327, startPoint y: 207, endPoint x: 340, endPoint y: 209, distance: 12.9
click at [330, 208] on span "Notwithstanding anything in the Lease or this Fourth Amendment to the contrary,…" at bounding box center [308, 205] width 257 height 19
drag, startPoint x: 427, startPoint y: 218, endPoint x: 198, endPoint y: 233, distance: 229.0
click at [199, 230] on span "Notwithstanding anything in the Lease or this Fourth Amendment to the contrary,…" at bounding box center [308, 228] width 257 height 65
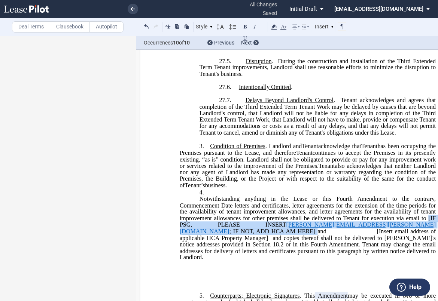
drag, startPoint x: 197, startPoint y: 233, endPoint x: 427, endPoint y: 221, distance: 230.4
click at [427, 221] on span "Notwithstanding anything in the Lease or this Fourth Amendment to the contrary,…" at bounding box center [308, 228] width 257 height 65
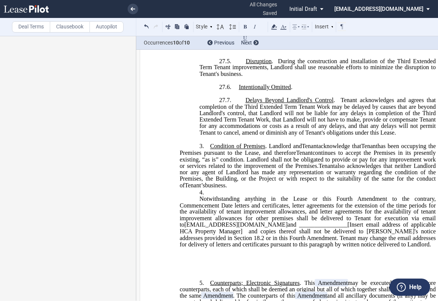
scroll to position [1477, 0]
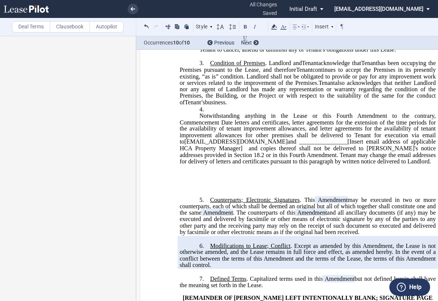
drag, startPoint x: 237, startPoint y: 189, endPoint x: 180, endPoint y: 172, distance: 59.1
drag, startPoint x: 180, startPoint y: 171, endPoint x: 210, endPoint y: 193, distance: 36.9
click at [205, 182] on p "﻿" at bounding box center [308, 180] width 256 height 7
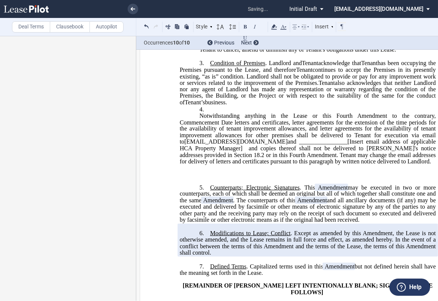
click at [203, 178] on p "﻿ ﻿" at bounding box center [308, 180] width 256 height 6
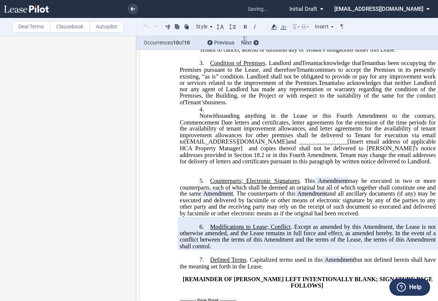
drag, startPoint x: 199, startPoint y: 170, endPoint x: 178, endPoint y: 166, distance: 21.1
click at [196, 169] on p "﻿ ﻿" at bounding box center [308, 168] width 256 height 7
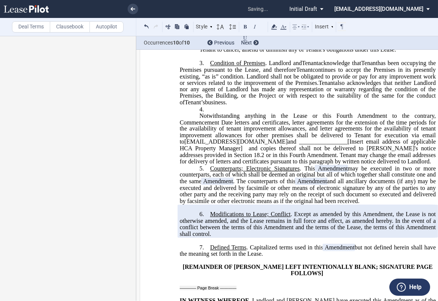
click at [381, 164] on p "Notwithstanding anything in the Lease or this Fourth Amendment to the contrary,…" at bounding box center [308, 139] width 256 height 52
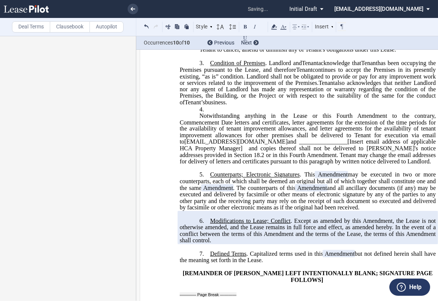
scroll to position [1518, 0]
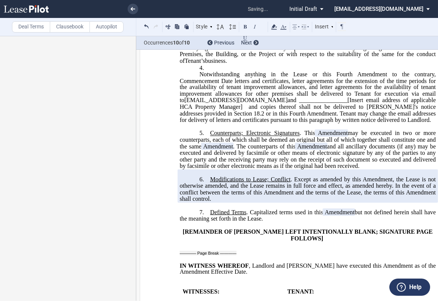
click at [249, 210] on span ". Capitalized terms used in this" at bounding box center [284, 212] width 77 height 7
drag, startPoint x: 251, startPoint y: 212, endPoint x: 204, endPoint y: 212, distance: 46.4
click at [203, 213] on p "7. Defined Terms . Capitalized terms used in this ﻿ ﻿ First Amendment Assignmen…" at bounding box center [308, 215] width 256 height 13
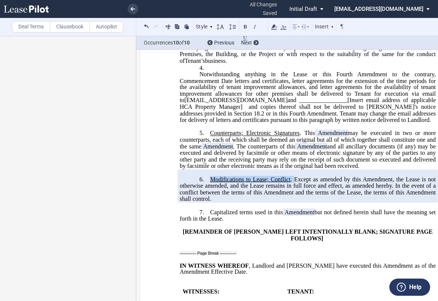
drag, startPoint x: 293, startPoint y: 180, endPoint x: 209, endPoint y: 180, distance: 83.8
click at [210, 180] on span "Modifications to Lease; Conflict . Except as amended by this" at bounding box center [285, 179] width 151 height 7
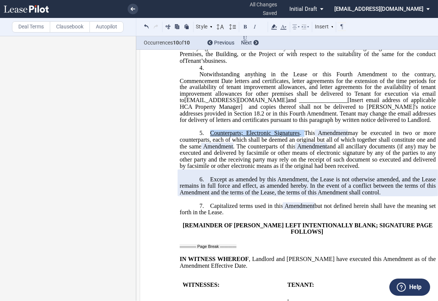
drag, startPoint x: 301, startPoint y: 132, endPoint x: 207, endPoint y: 133, distance: 93.9
click at [207, 133] on p "5. Counterparts; Electronic Signatures . This ﻿ ﻿ First Amendment Assignment ma…" at bounding box center [308, 150] width 256 height 40
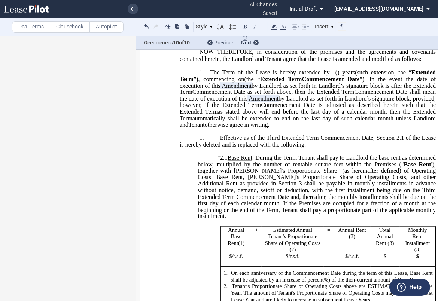
scroll to position [0, 0]
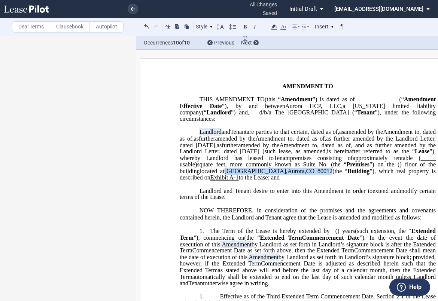
drag, startPoint x: 299, startPoint y: 190, endPoint x: 421, endPoint y: 191, distance: 122.0
click at [421, 181] on span "located at [STREET_ADDRESS] (the “ Building ”), which real property is describe…" at bounding box center [308, 174] width 257 height 13
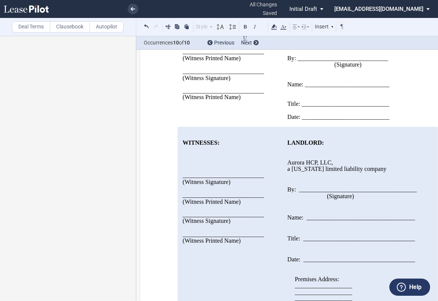
scroll to position [1821, 0]
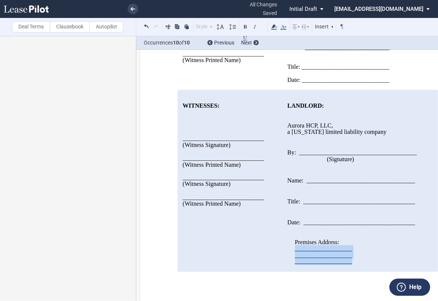
drag, startPoint x: 328, startPoint y: 257, endPoint x: 290, endPoint y: 245, distance: 39.2
click at [290, 245] on div "Premises Address: ___________________ ___________________ ___________________" at bounding box center [354, 245] width 134 height 39
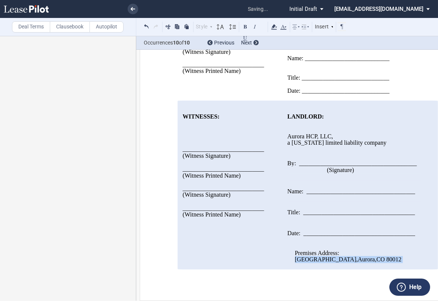
scroll to position [1808, 0]
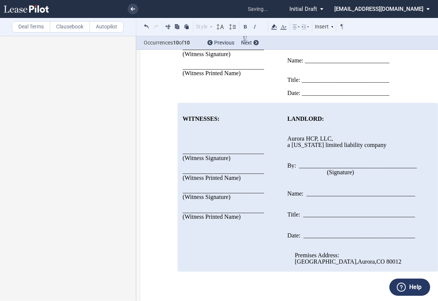
click at [363, 259] on span "Aurora" at bounding box center [366, 262] width 17 height 7
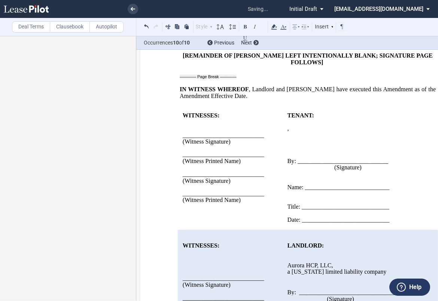
scroll to position [1684, 0]
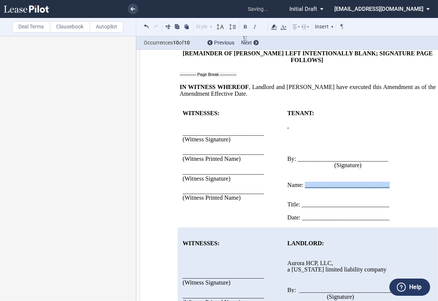
drag, startPoint x: 390, startPoint y: 187, endPoint x: 305, endPoint y: 184, distance: 85.3
click at [305, 184] on p "Name: ____________________________" at bounding box center [354, 185] width 134 height 6
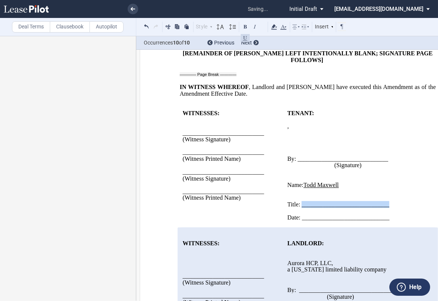
drag, startPoint x: 388, startPoint y: 208, endPoint x: 300, endPoint y: 202, distance: 88.5
click at [300, 202] on p "Title: _____________________________" at bounding box center [354, 205] width 134 height 6
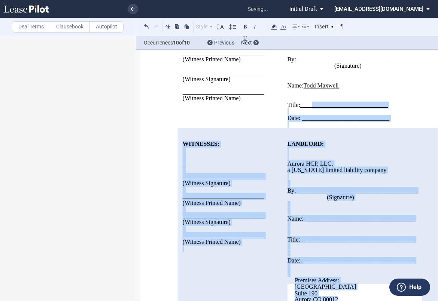
drag, startPoint x: 388, startPoint y: 107, endPoint x: 312, endPoint y: 103, distance: 76.4
click at [312, 103] on p "Title: _____________________________" at bounding box center [354, 105] width 134 height 6
drag, startPoint x: 303, startPoint y: 122, endPoint x: 302, endPoint y: 109, distance: 13.9
click at [303, 120] on td "TENANT: ﻿ ﻿ ﻿ , ﻿ ﻿ ﻿ ﻿ ﻿ ﻿ an individual ﻿ ﻿ ﻿ By: ___________________________…" at bounding box center [354, 69] width 140 height 117
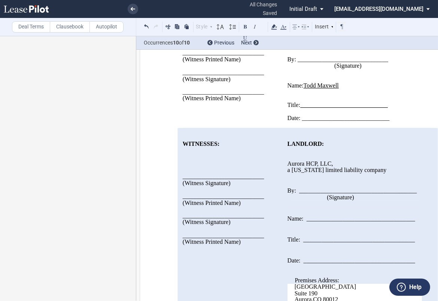
drag, startPoint x: 301, startPoint y: 104, endPoint x: 362, endPoint y: 101, distance: 61.5
click at [363, 101] on div "﻿ ﻿ Name: ﻿[PERSON_NAME] ﻿ ﻿ Title: _____________________________" at bounding box center [354, 89] width 134 height 39
click at [386, 104] on span "_____________________________" at bounding box center [344, 105] width 88 height 7
drag, startPoint x: 386, startPoint y: 104, endPoint x: 300, endPoint y: 104, distance: 86.8
click at [300, 104] on span "_____________________________" at bounding box center [344, 105] width 88 height 7
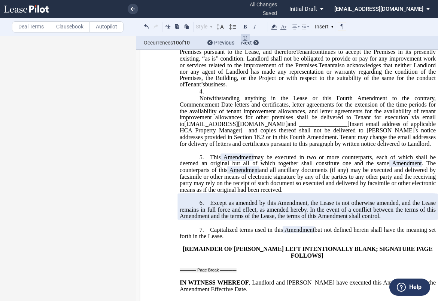
scroll to position [1489, 0]
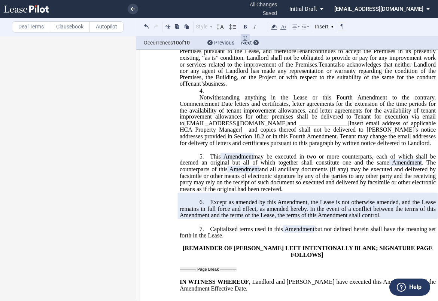
click at [382, 175] on span "and all ancillary documents (if any) may be executed and delivered by facsimile…" at bounding box center [308, 179] width 257 height 26
drag, startPoint x: 336, startPoint y: 129, endPoint x: 221, endPoint y: 135, distance: 115.4
click at [336, 129] on span "and ________________[Insert email address of applicable HCA Property Manager]" at bounding box center [308, 126] width 257 height 13
drag, startPoint x: 228, startPoint y: 136, endPoint x: 335, endPoint y: 131, distance: 107.2
click at [335, 131] on span "Notwithstanding anything in the Lease or this Fourth Amendment to the contrary,…" at bounding box center [308, 120] width 257 height 52
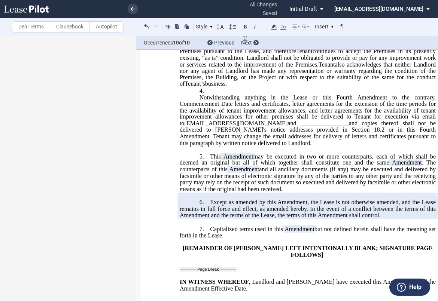
scroll to position [1364, 0]
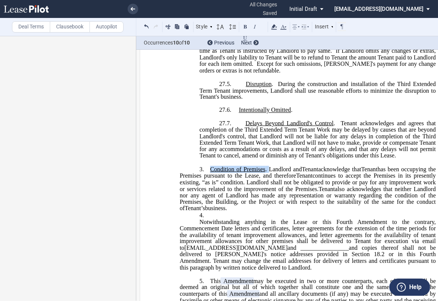
drag, startPoint x: 267, startPoint y: 176, endPoint x: 218, endPoint y: 174, distance: 48.7
click at [210, 173] on span "Condition of Premises . Landlord and" at bounding box center [256, 169] width 92 height 7
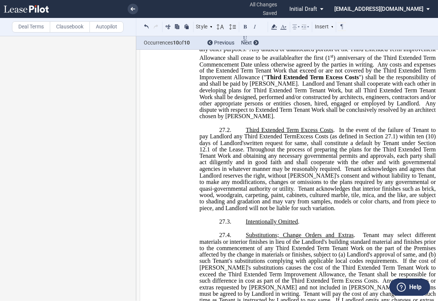
scroll to position [823, 0]
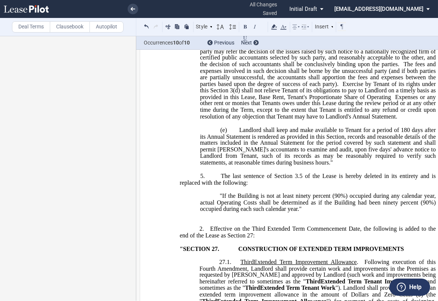
click at [223, 186] on span "The last sentence of Section 3.5 of the Lease is hereby deleted in its entirety…" at bounding box center [308, 179] width 257 height 13
click at [296, 219] on p "﻿" at bounding box center [308, 216] width 256 height 6
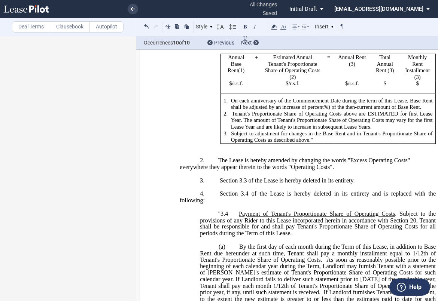
scroll to position [325, 0]
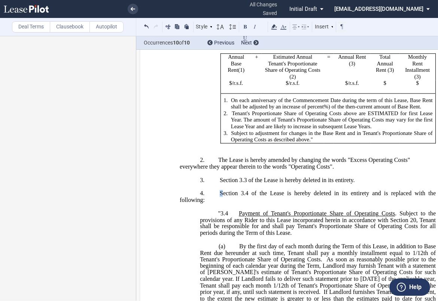
click at [219, 203] on span "Section 3.4 of the Lease is hereby deleted in its entirety and is replaced with…" at bounding box center [308, 196] width 257 height 13
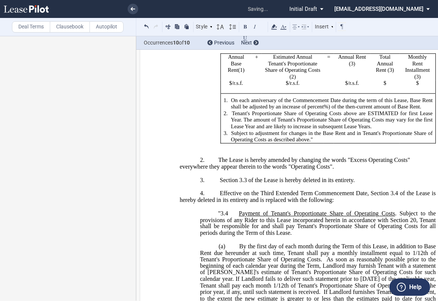
click at [222, 164] on span "The Lease is hereby amended by changing the words "Excess Operating Costs"" at bounding box center [314, 160] width 192 height 7
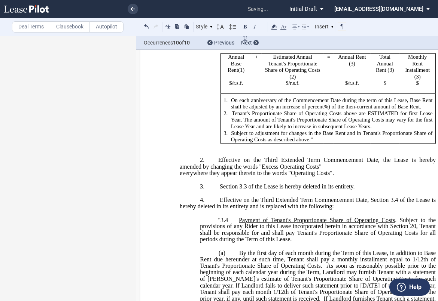
click at [180, 177] on span "everywhere they appear therein to the words "Operating Costs"." at bounding box center [257, 173] width 154 height 7
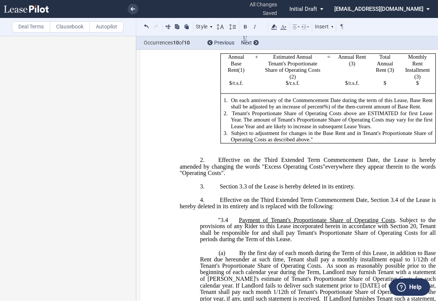
scroll to position [366, 0]
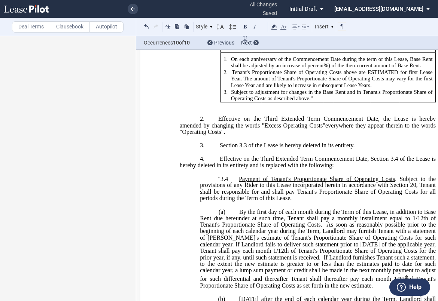
drag, startPoint x: 219, startPoint y: 166, endPoint x: 233, endPoint y: 165, distance: 13.9
click at [220, 149] on span "Section 3.3 of the Lease is hereby deleted in its entirety." at bounding box center [287, 145] width 135 height 7
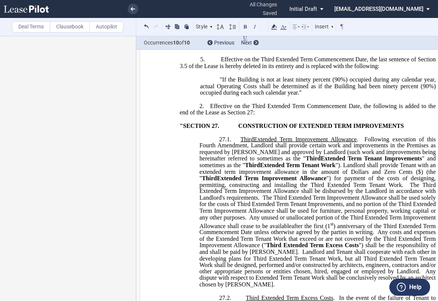
scroll to position [948, 0]
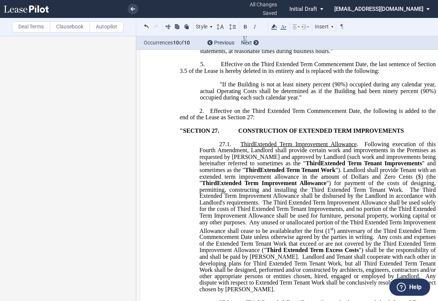
click at [297, 134] on span "CONSTRUCTION OF EXTENDED TERM IMPROVEMENTS" at bounding box center [321, 131] width 166 height 7
drag, startPoint x: 366, startPoint y: 236, endPoint x: 366, endPoint y: 230, distance: 5.7
click at [366, 226] on span "The Third Extended Term Improvement Allowance shall be used solely for the cost…" at bounding box center [318, 212] width 238 height 26
click at [376, 186] on span ") (the " Third" at bounding box center [318, 179] width 238 height 13
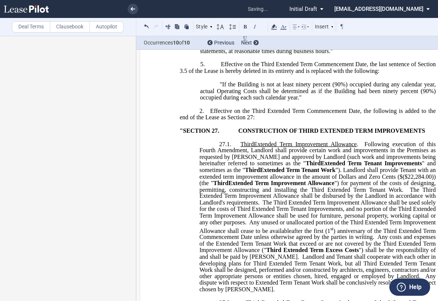
click at [402, 180] on span "($22,284.00)" at bounding box center [417, 176] width 31 height 7
click at [404, 186] on span ") (the " Third" at bounding box center [318, 179] width 238 height 13
drag, startPoint x: 360, startPoint y: 198, endPoint x: 365, endPoint y: 198, distance: 4.9
click at [361, 180] on span "Dollars and Zero Cents $22,284.00" at bounding box center [383, 176] width 85 height 7
drag, startPoint x: 373, startPoint y: 198, endPoint x: 337, endPoint y: 201, distance: 36.0
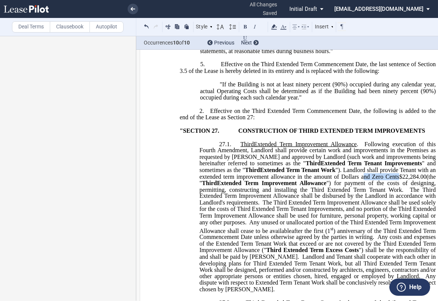
click at [341, 180] on span "Dollars and Zero Cents $22,284.00" at bounding box center [383, 176] width 85 height 7
click at [339, 180] on span at bounding box center [340, 176] width 2 height 7
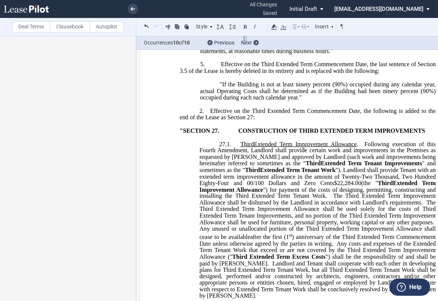
click at [334, 187] on span "$22,284.00" at bounding box center [347, 183] width 27 height 7
click at [335, 187] on span "$22,284.00" at bounding box center [348, 183] width 27 height 7
drag, startPoint x: 272, startPoint y: 205, endPoint x: 317, endPoint y: 205, distance: 45.3
click at [317, 187] on span "Dollars and Zero Cents ( $22,284.00)" at bounding box center [314, 183] width 98 height 7
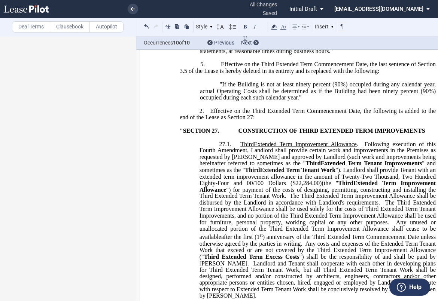
click at [321, 267] on span "Any costs and expenses of the Extended Term Tenant Work that exceed or are not …" at bounding box center [318, 254] width 238 height 26
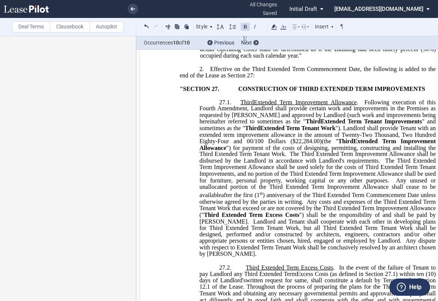
click at [363, 257] on span "Any dispute with respect to Extended Term Tenant Work shall be conclusively res…" at bounding box center [318, 247] width 238 height 19
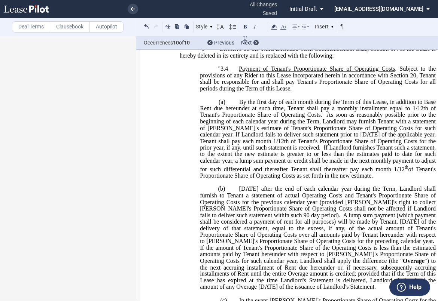
scroll to position [366, 0]
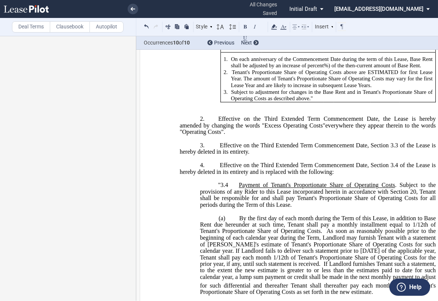
click at [284, 109] on p "﻿" at bounding box center [308, 106] width 256 height 6
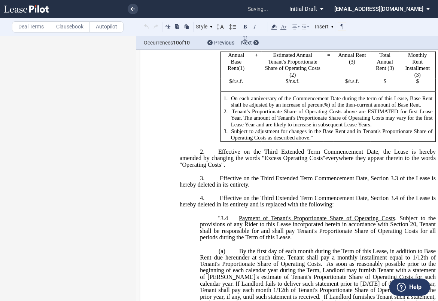
scroll to position [325, 0]
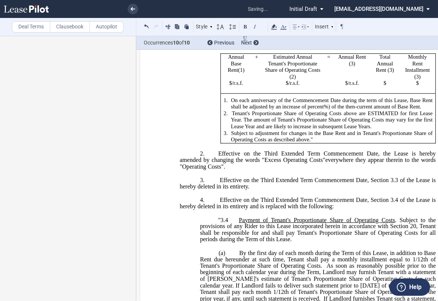
click at [291, 110] on span "On each anniversary of the Commencement Date during the term of this Lease, Bas…" at bounding box center [332, 103] width 203 height 13
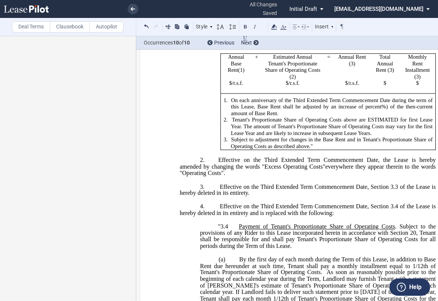
click at [229, 87] on span "$" at bounding box center [230, 83] width 3 height 6
click at [289, 87] on span "$" at bounding box center [289, 83] width 3 height 6
click at [291, 87] on span "/r.s.f." at bounding box center [296, 83] width 11 height 6
drag, startPoint x: 347, startPoint y: 107, endPoint x: 352, endPoint y: 107, distance: 4.9
click at [347, 87] on span "$" at bounding box center [347, 83] width 3 height 6
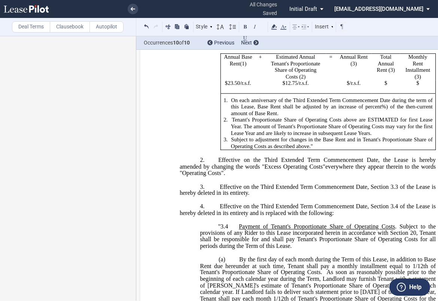
click at [327, 110] on span "On each anniversary of the Third Extended Term Commencement Date during the ter…" at bounding box center [332, 103] width 203 height 13
click at [349, 87] on span "/r.s.f." at bounding box center [354, 83] width 11 height 6
click at [386, 87] on p "$" at bounding box center [386, 83] width 22 height 7
click at [418, 87] on span "$" at bounding box center [418, 83] width 3 height 6
drag, startPoint x: 409, startPoint y: 106, endPoint x: 433, endPoint y: 106, distance: 24.3
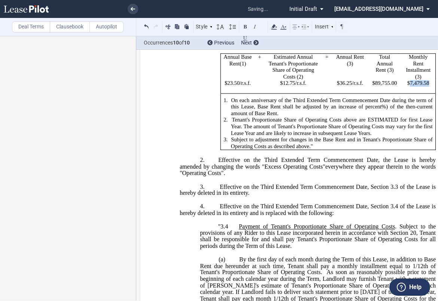
click at [433, 94] on td "$ 7,479.58" at bounding box center [418, 86] width 35 height 13
drag, startPoint x: 372, startPoint y: 107, endPoint x: 389, endPoint y: 106, distance: 16.9
click at [383, 87] on span "$ 89,755.00" at bounding box center [384, 83] width 25 height 6
drag, startPoint x: 395, startPoint y: 106, endPoint x: 373, endPoint y: 104, distance: 21.4
click at [375, 87] on span "89,755.00" at bounding box center [386, 83] width 22 height 6
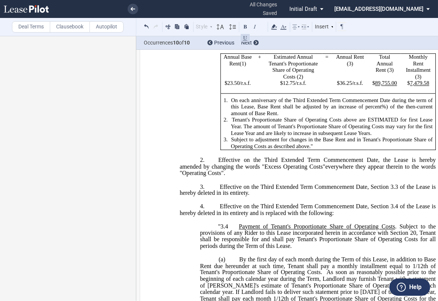
drag, startPoint x: 337, startPoint y: 107, endPoint x: 347, endPoint y: 106, distance: 9.8
click at [347, 87] on span "$ 36.25" at bounding box center [344, 83] width 15 height 6
drag, startPoint x: 350, startPoint y: 106, endPoint x: 338, endPoint y: 106, distance: 12.0
click at [338, 87] on p "$ 36.25 /r.s.f." at bounding box center [349, 83] width 31 height 7
drag, startPoint x: 281, startPoint y: 107, endPoint x: 298, endPoint y: 108, distance: 17.6
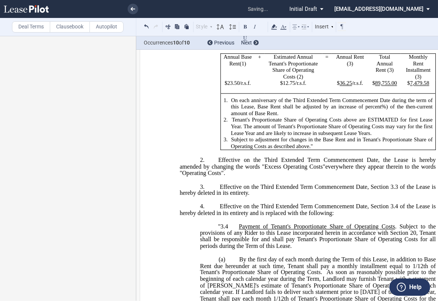
click at [298, 87] on p "$12.75 /r.s.f." at bounding box center [293, 83] width 52 height 7
drag, startPoint x: 293, startPoint y: 106, endPoint x: 281, endPoint y: 106, distance: 12.7
click at [281, 87] on p "$12.75 /r.s.f." at bounding box center [293, 83] width 52 height 7
click at [239, 87] on span "/r.s.f." at bounding box center [244, 83] width 11 height 6
drag, startPoint x: 237, startPoint y: 105, endPoint x: 225, endPoint y: 105, distance: 12.0
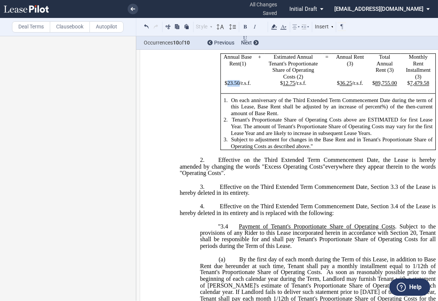
click at [225, 87] on p "$23.50 /r.s.f." at bounding box center [237, 83] width 28 height 7
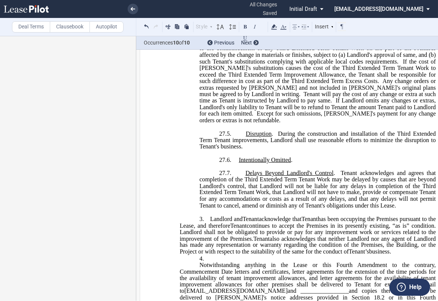
scroll to position [1364, 0]
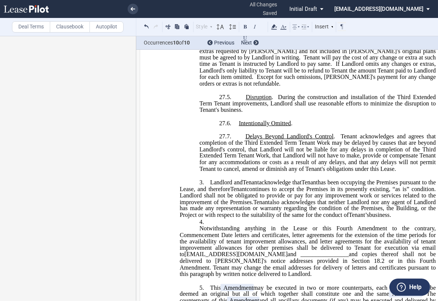
click at [398, 173] on p "27.7. Delays Beyond Landlord's Control . Tenant acknowledges and agrees that co…" at bounding box center [317, 153] width 236 height 39
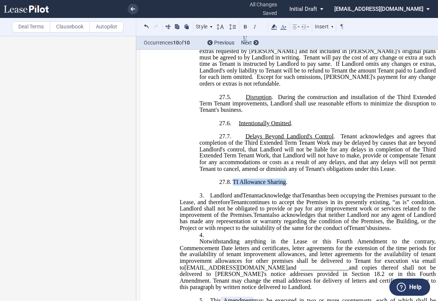
drag, startPoint x: 231, startPoint y: 189, endPoint x: 284, endPoint y: 189, distance: 52.8
click at [284, 186] on span "﻿27.8. TI Allowance Sharing." at bounding box center [254, 182] width 70 height 7
click at [293, 186] on p "﻿27.8. TI Allowance Sharing ." at bounding box center [317, 182] width 236 height 6
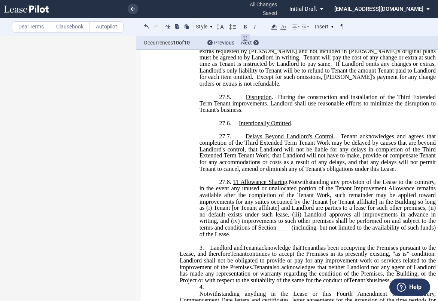
click at [328, 209] on span "Notwithstanding any provision of the Lease to the contrary, in the event any un…" at bounding box center [318, 208] width 238 height 59
click at [239, 238] on p "﻿27.8. TI Allowance Sharing . Notwithstanding any provision of the Lease to the…" at bounding box center [317, 208] width 236 height 59
drag, startPoint x: 287, startPoint y: 236, endPoint x: 277, endPoint y: 234, distance: 9.8
click at [277, 234] on span "Notwithstanding any provision of the Lease to the contrary, in the event any un…" at bounding box center [318, 208] width 238 height 59
drag, startPoint x: 300, startPoint y: 205, endPoint x: 276, endPoint y: 204, distance: 24.7
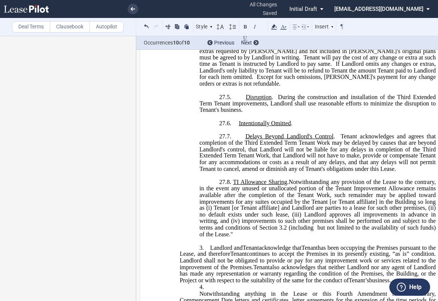
click at [300, 205] on span "Notwithstanding any provision of the Lease to the contrary, in the event any un…" at bounding box center [318, 208] width 238 height 59
drag, startPoint x: 333, startPoint y: 196, endPoint x: 351, endPoint y: 197, distance: 17.6
click at [334, 196] on span "Notwithstanding any provision of the Lease to the contrary, in the event any un…" at bounding box center [318, 208] width 238 height 59
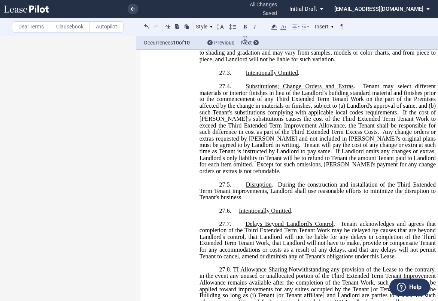
scroll to position [1322, 0]
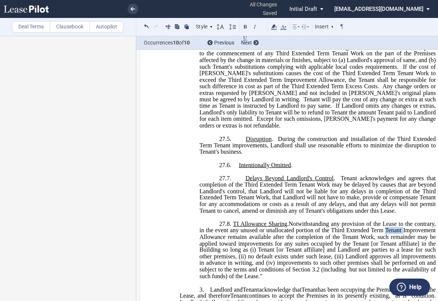
drag, startPoint x: 401, startPoint y: 237, endPoint x: 385, endPoint y: 238, distance: 16.9
click at [385, 238] on span "Notwithstanding any provision of the Lease to the contrary, in the event any un…" at bounding box center [318, 250] width 238 height 59
click at [277, 257] on span "Notwithstanding any provision of the Lease to the contrary, in the event any un…" at bounding box center [318, 250] width 238 height 59
click at [321, 257] on span "Notwithstanding any provision of the Lease to the contrary, in the event any un…" at bounding box center [318, 250] width 238 height 59
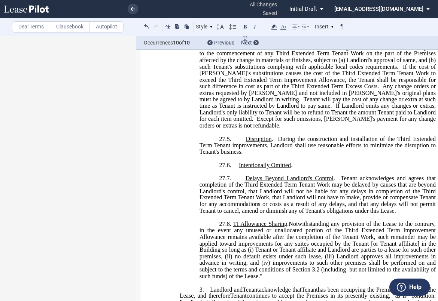
click at [372, 250] on span "Notwithstanding any provision of the Lease to the contrary, in the event any un…" at bounding box center [318, 250] width 238 height 59
click at [417, 251] on span "Notwithstanding any provision of the Lease to the contrary, in the event any un…" at bounding box center [318, 250] width 238 height 59
